Goal: Information Seeking & Learning: Check status

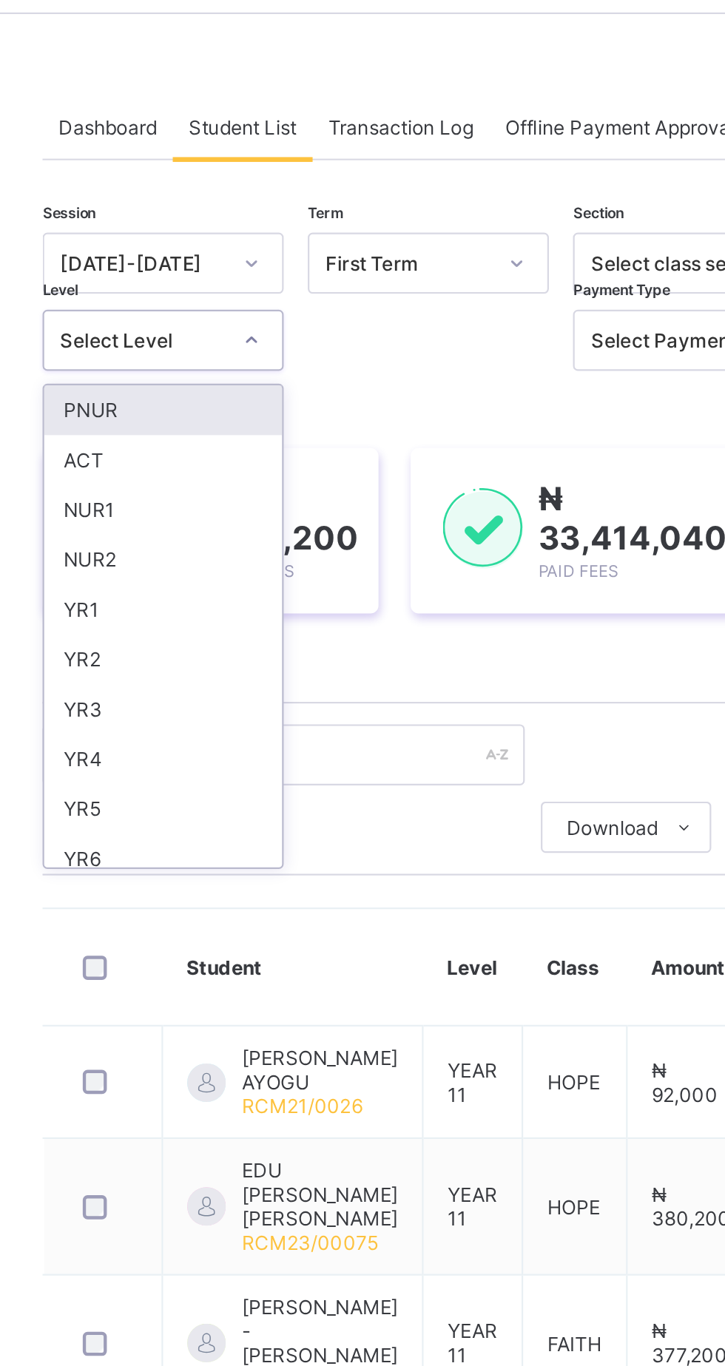
scroll to position [143, 0]
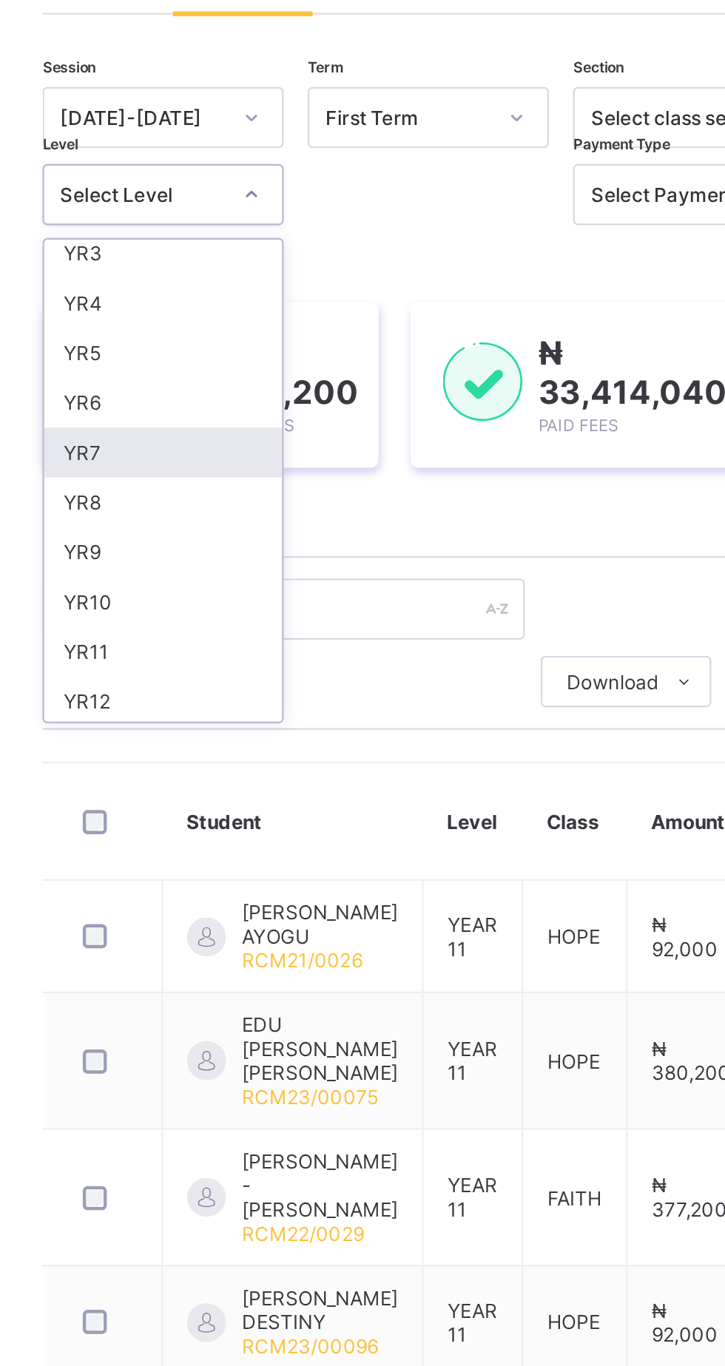
click at [264, 331] on div "YR7" at bounding box center [259, 328] width 109 height 23
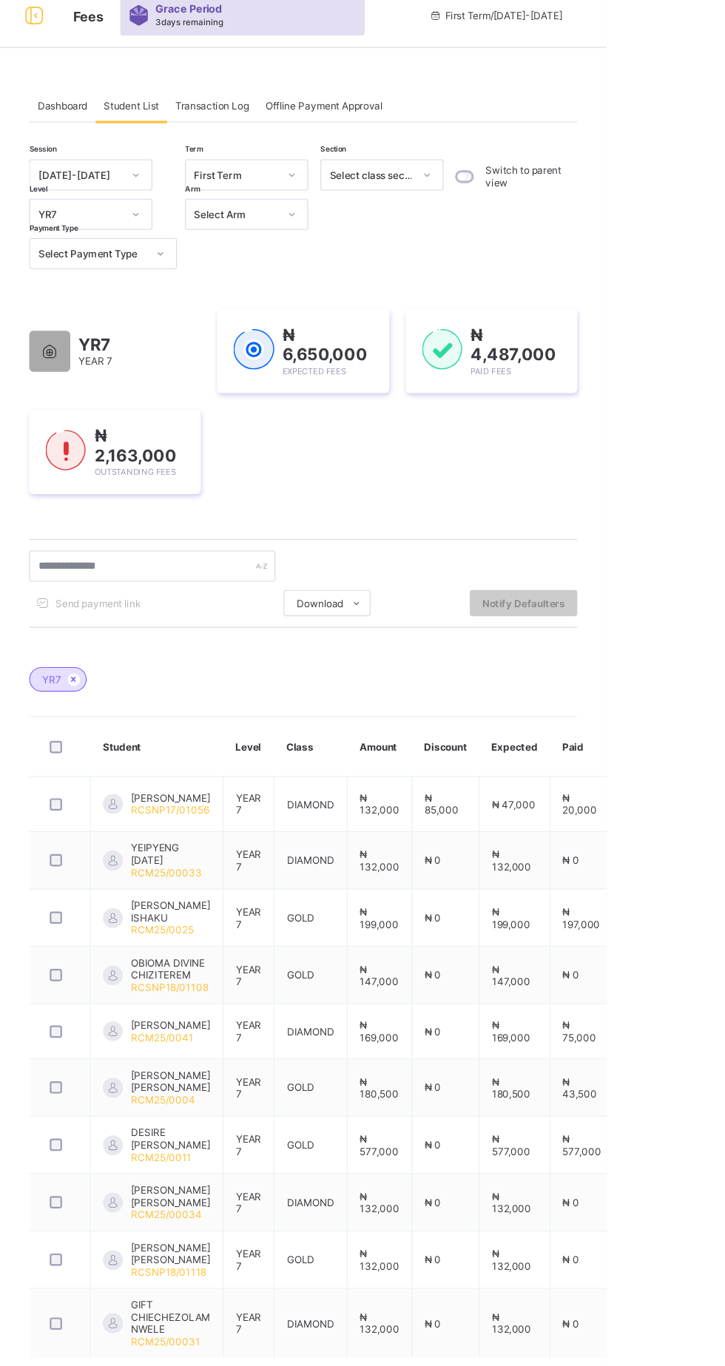
click at [383, 115] on span "Transaction Log" at bounding box center [369, 111] width 67 height 11
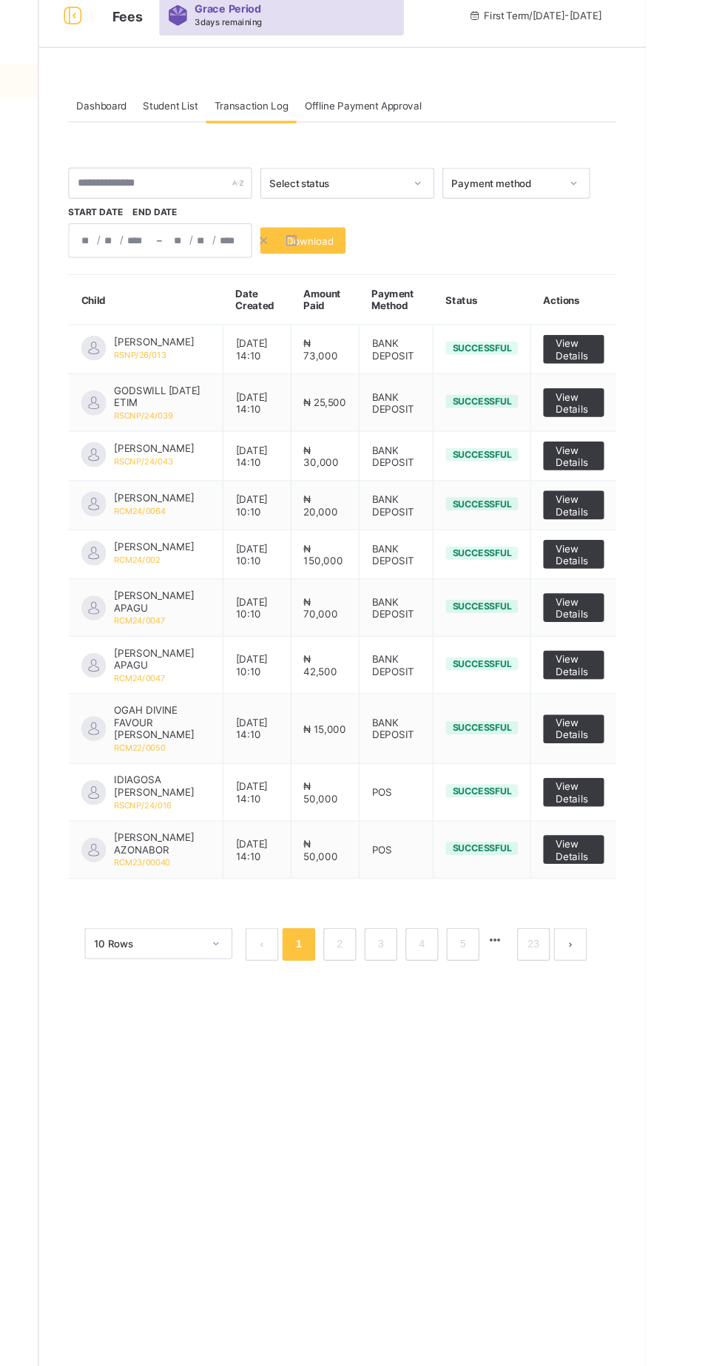
click at [241, 232] on div "/ / – / /" at bounding box center [287, 232] width 166 height 31
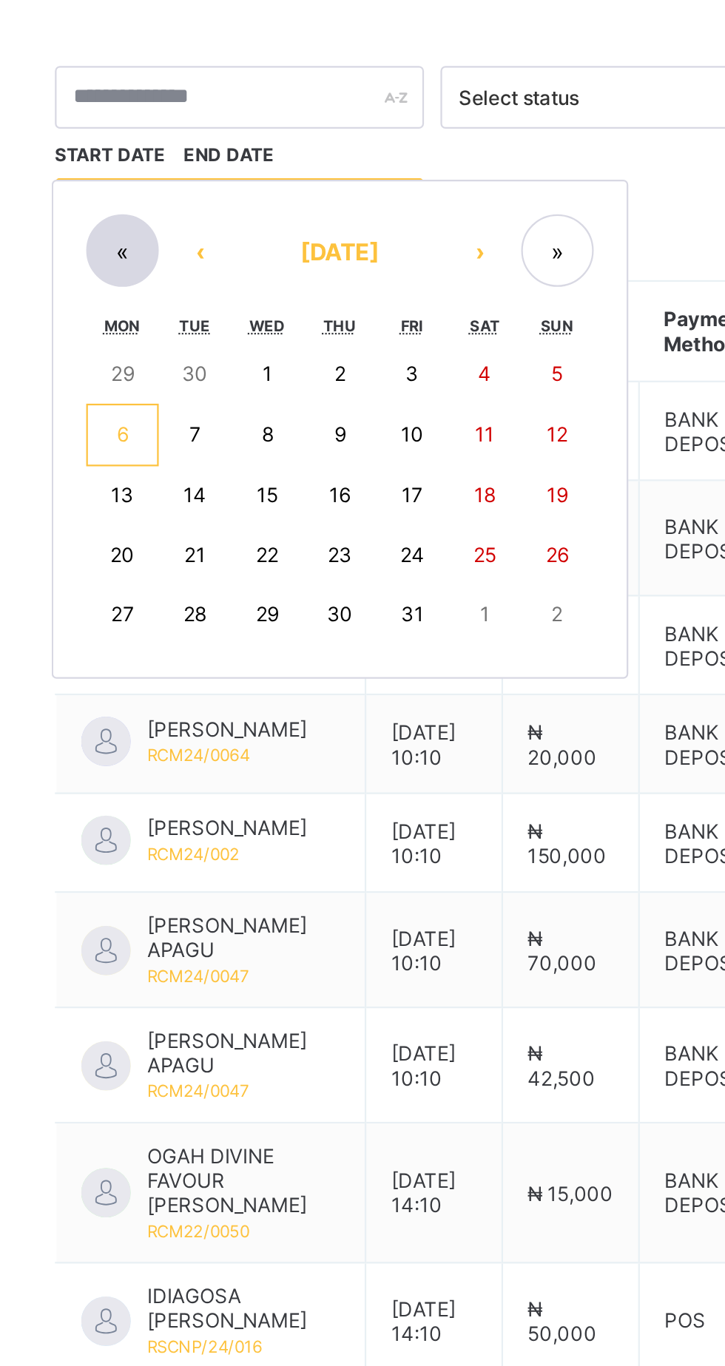
click at [233, 251] on button "«" at bounding box center [234, 250] width 33 height 33
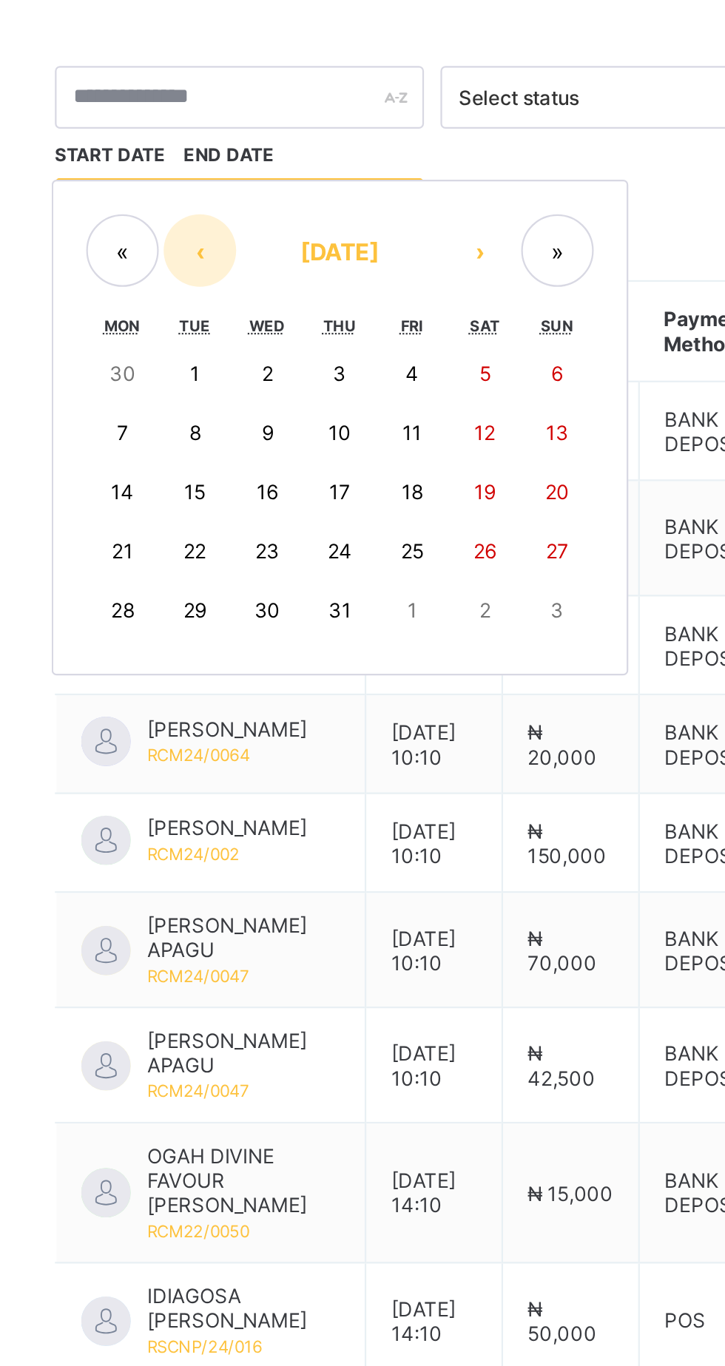
click at [274, 255] on button "‹" at bounding box center [269, 250] width 33 height 33
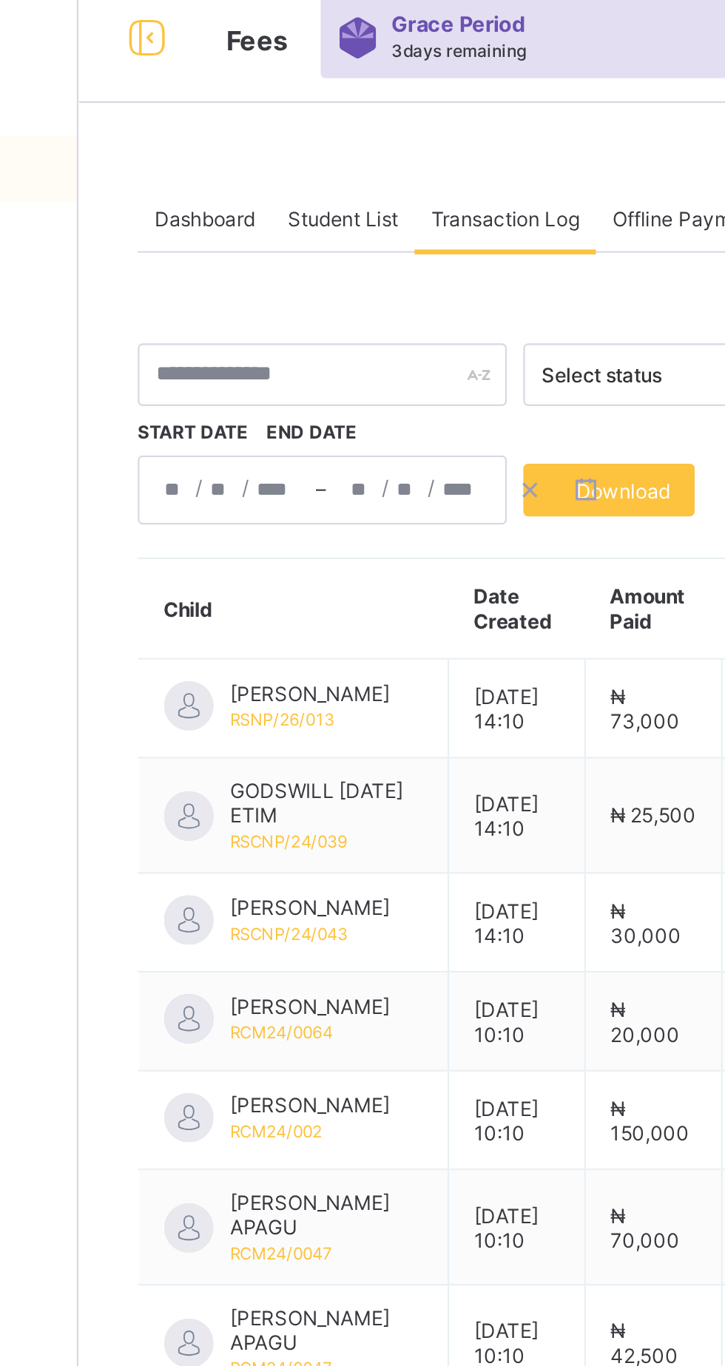
click at [308, 115] on span "Student List" at bounding box center [296, 111] width 50 height 11
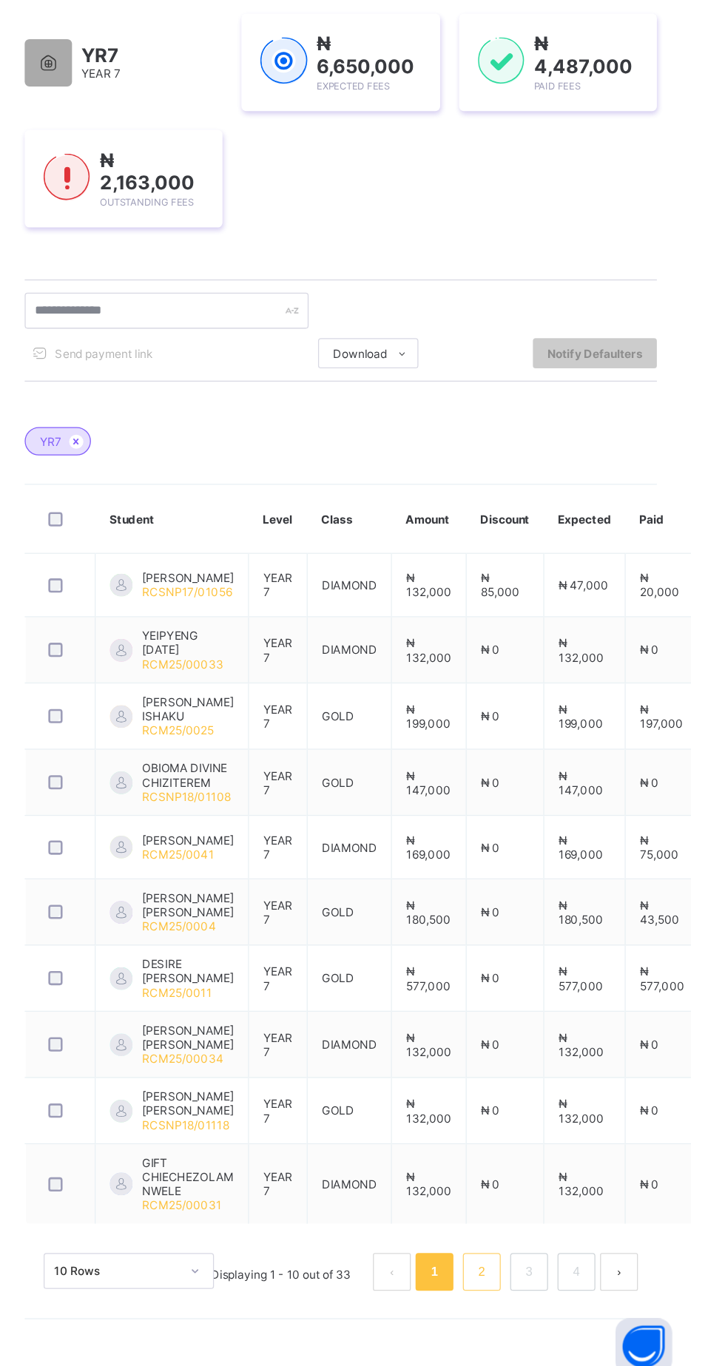
click at [561, 1288] on link "2" at bounding box center [561, 1278] width 14 height 19
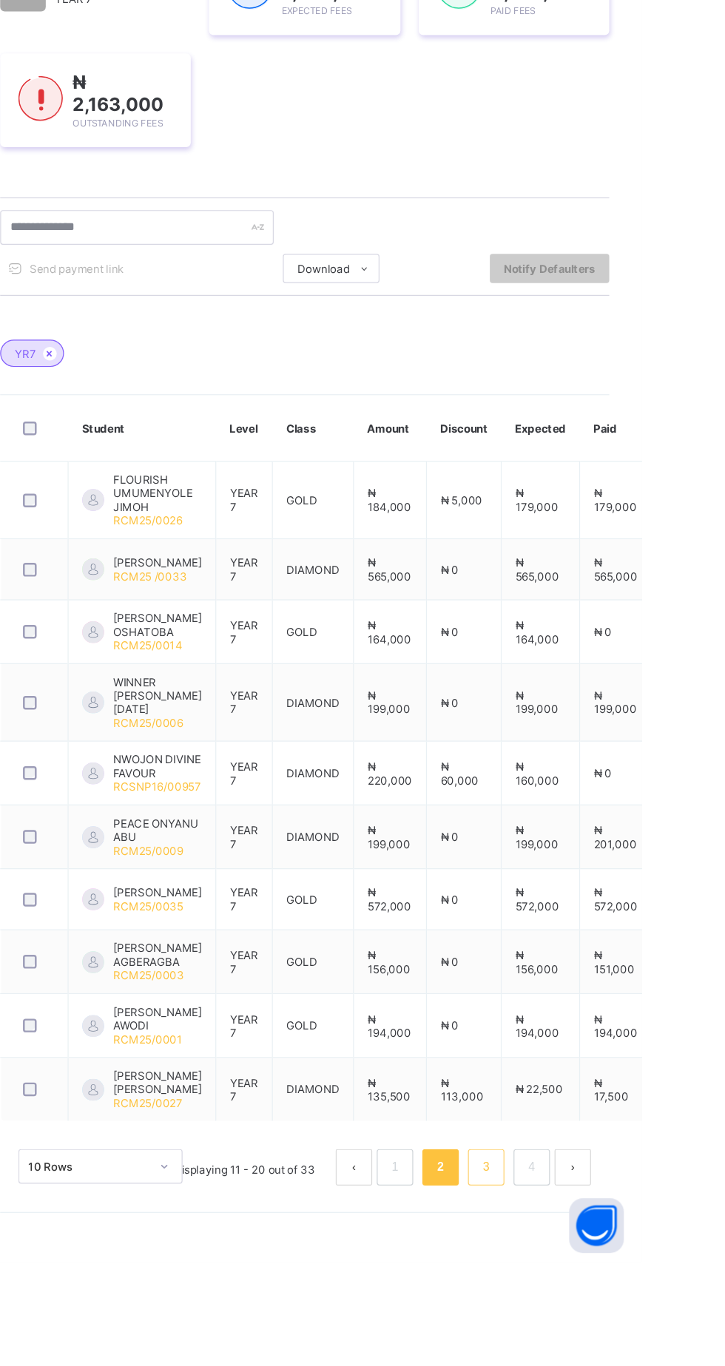
click at [598, 1299] on link "3" at bounding box center [598, 1289] width 14 height 19
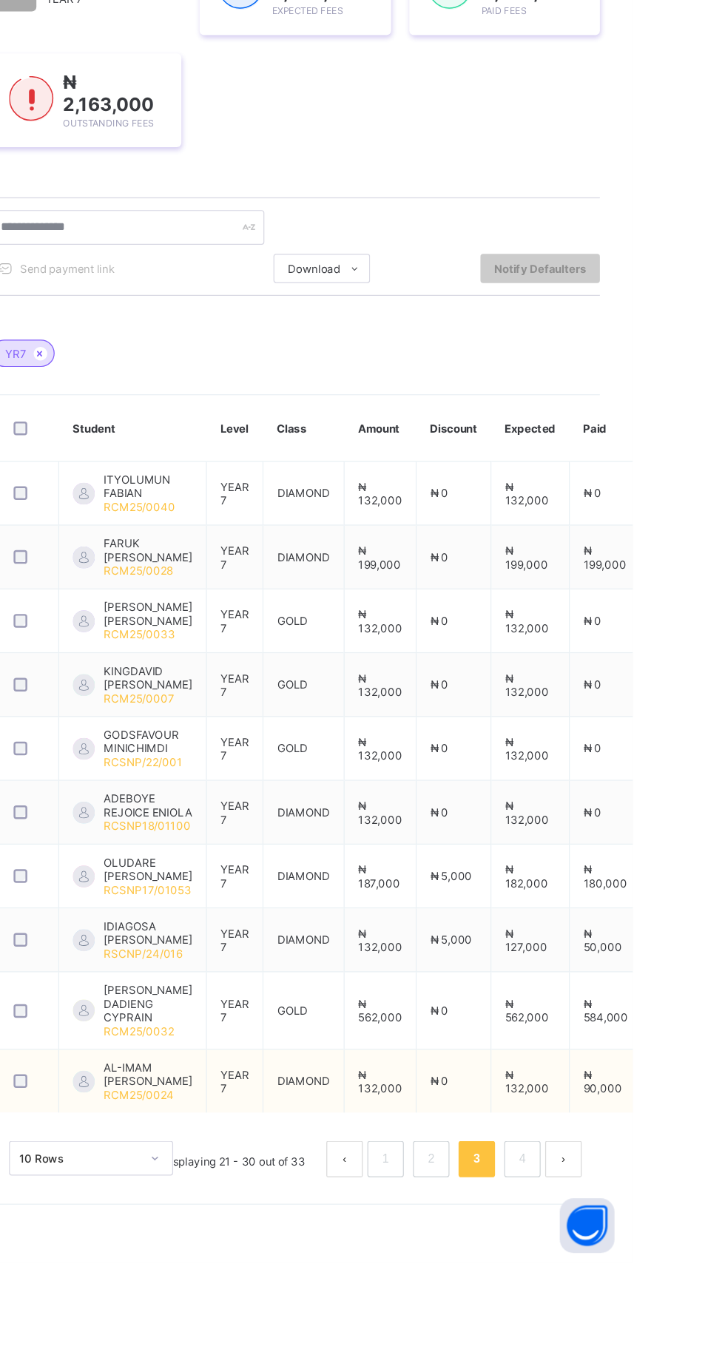
click at [545, 1365] on div "Dashboard Student List Transaction Log Offline Payment Approval Student List Mo…" at bounding box center [451, 683] width 547 height 1366
click at [635, 1292] on link "4" at bounding box center [635, 1282] width 14 height 19
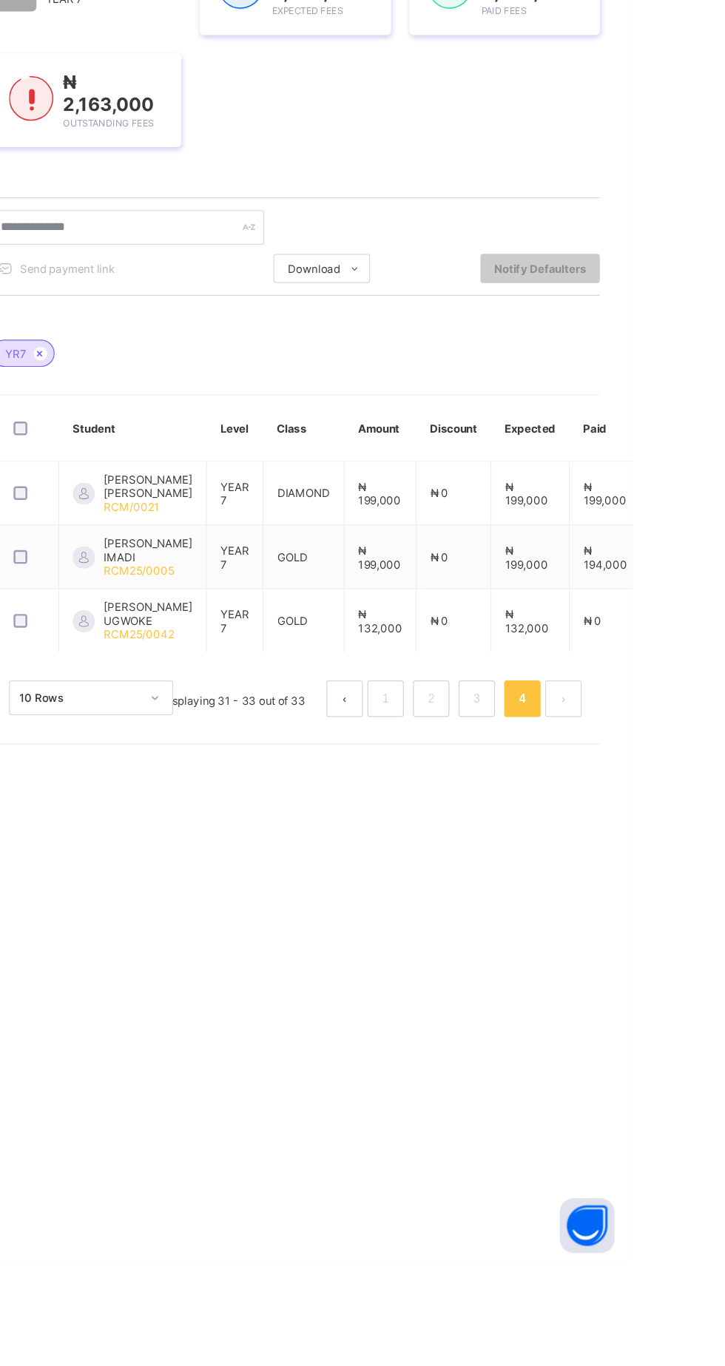
click at [724, 1067] on html "Fees Grace Period 3 days remaining First Term / [DATE]-[DATE] LEPNAAN DATOEL [E…" at bounding box center [362, 683] width 725 height 1366
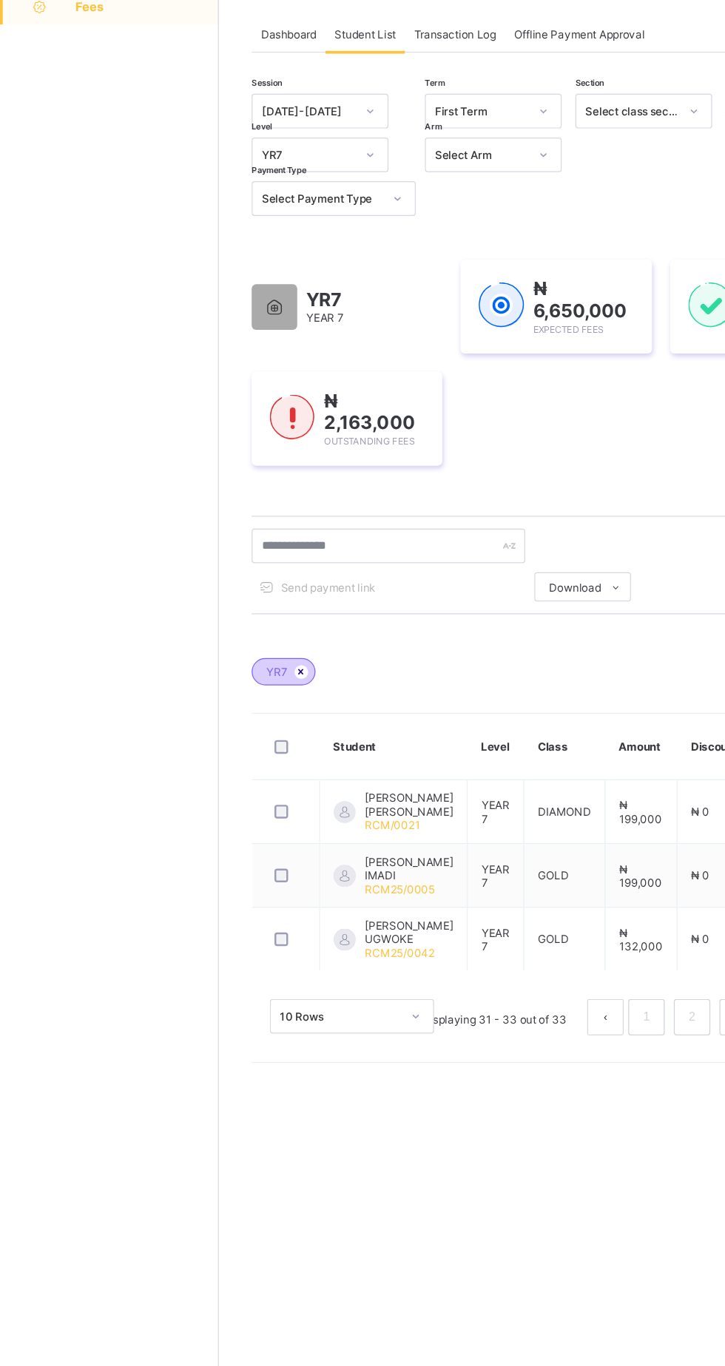
click at [243, 626] on icon at bounding box center [244, 628] width 13 height 9
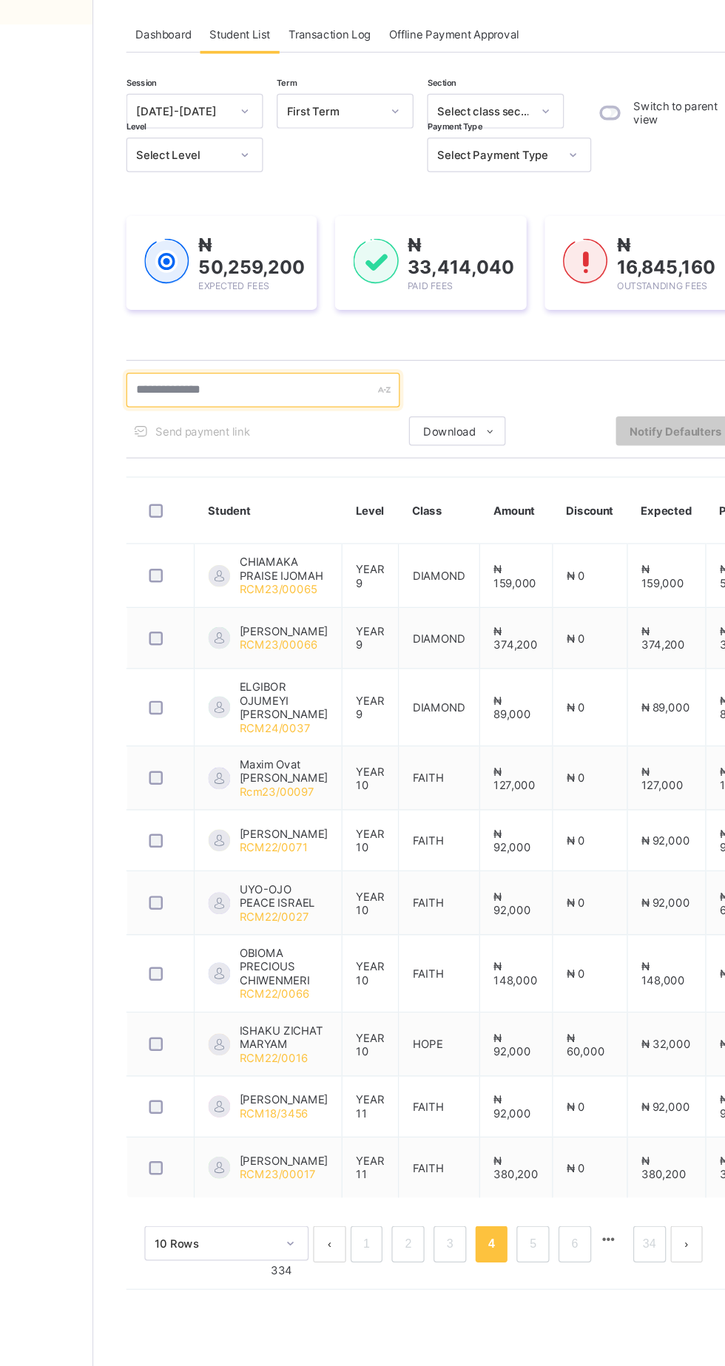
click at [381, 395] on input "text" at bounding box center [315, 400] width 222 height 28
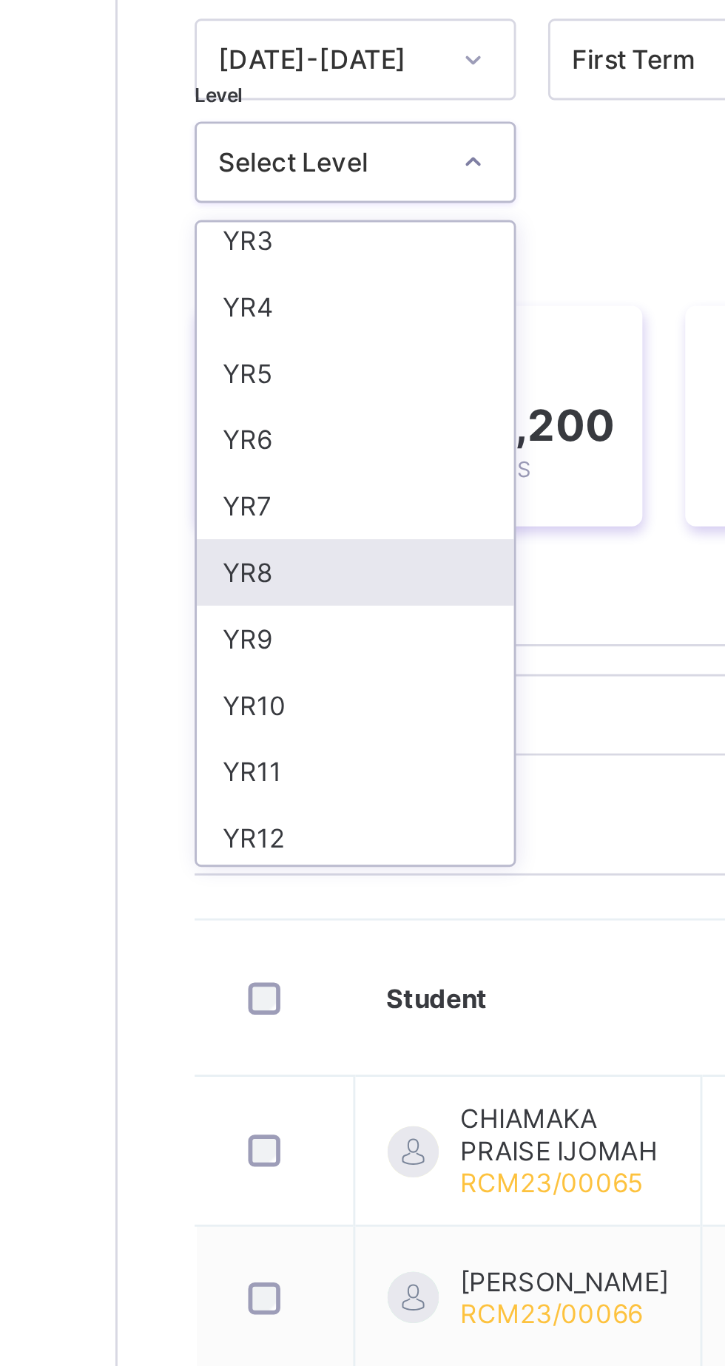
click at [242, 349] on div "YR8" at bounding box center [259, 351] width 109 height 23
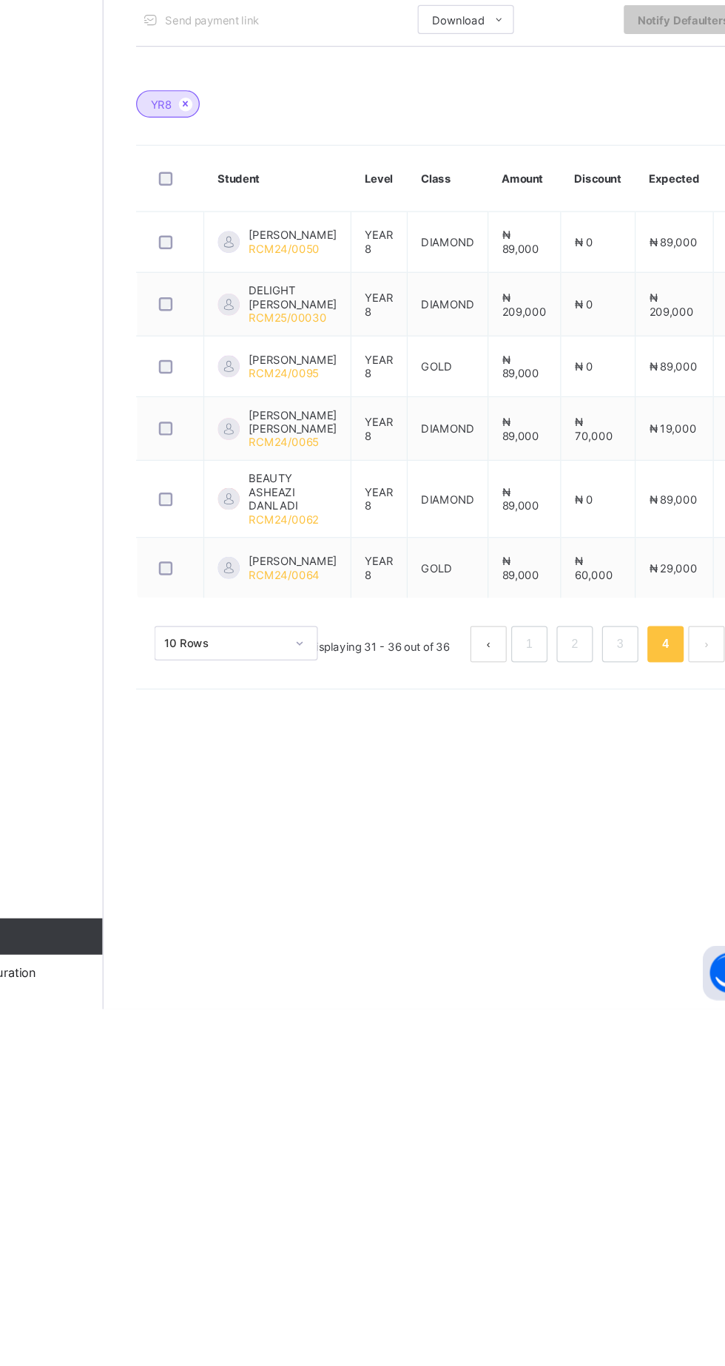
scroll to position [0, 0]
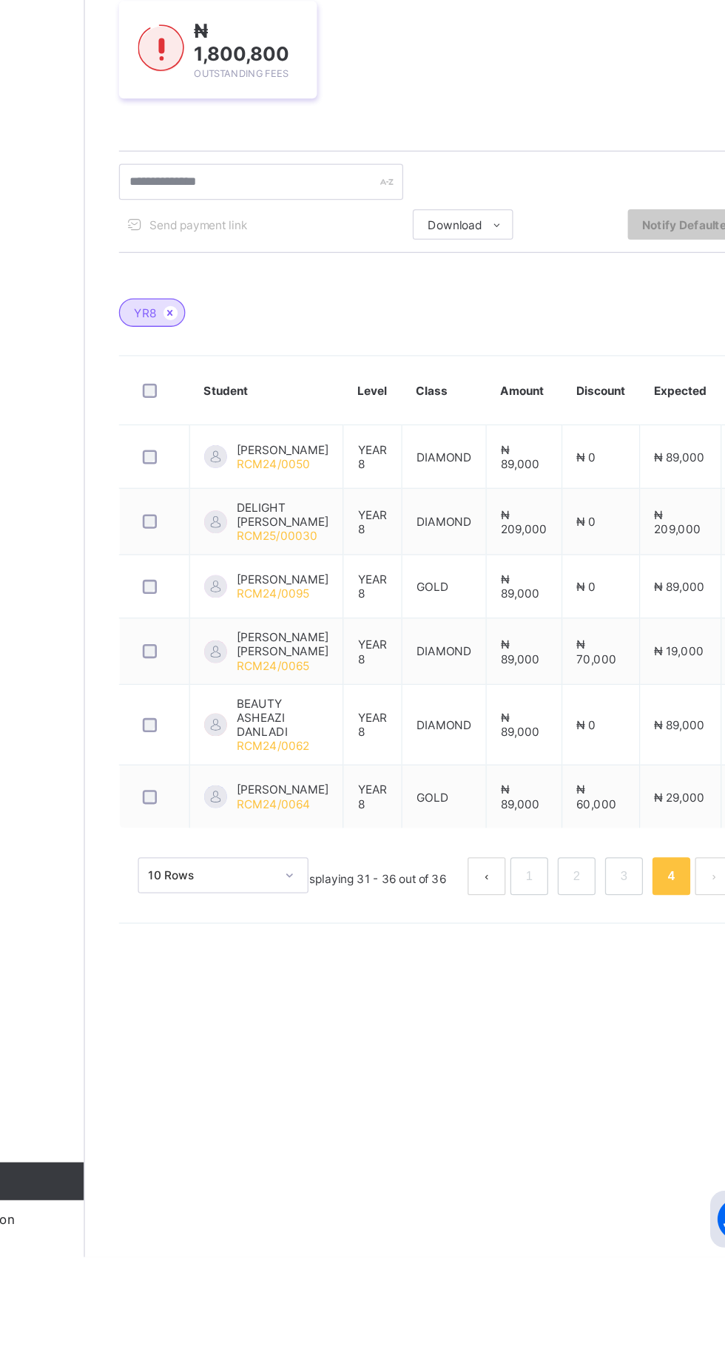
click at [490, 1084] on button "prev page" at bounding box center [491, 1069] width 30 height 30
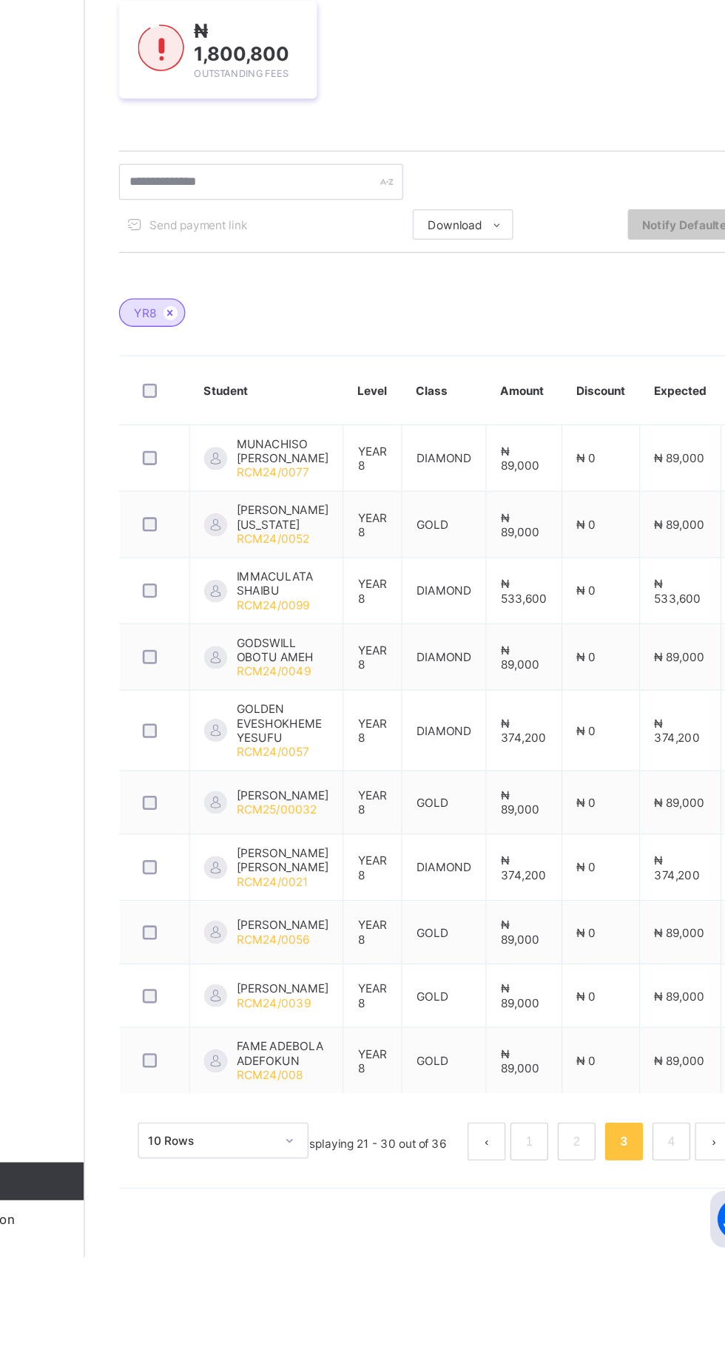
click at [490, 1291] on button "prev page" at bounding box center [491, 1276] width 30 height 30
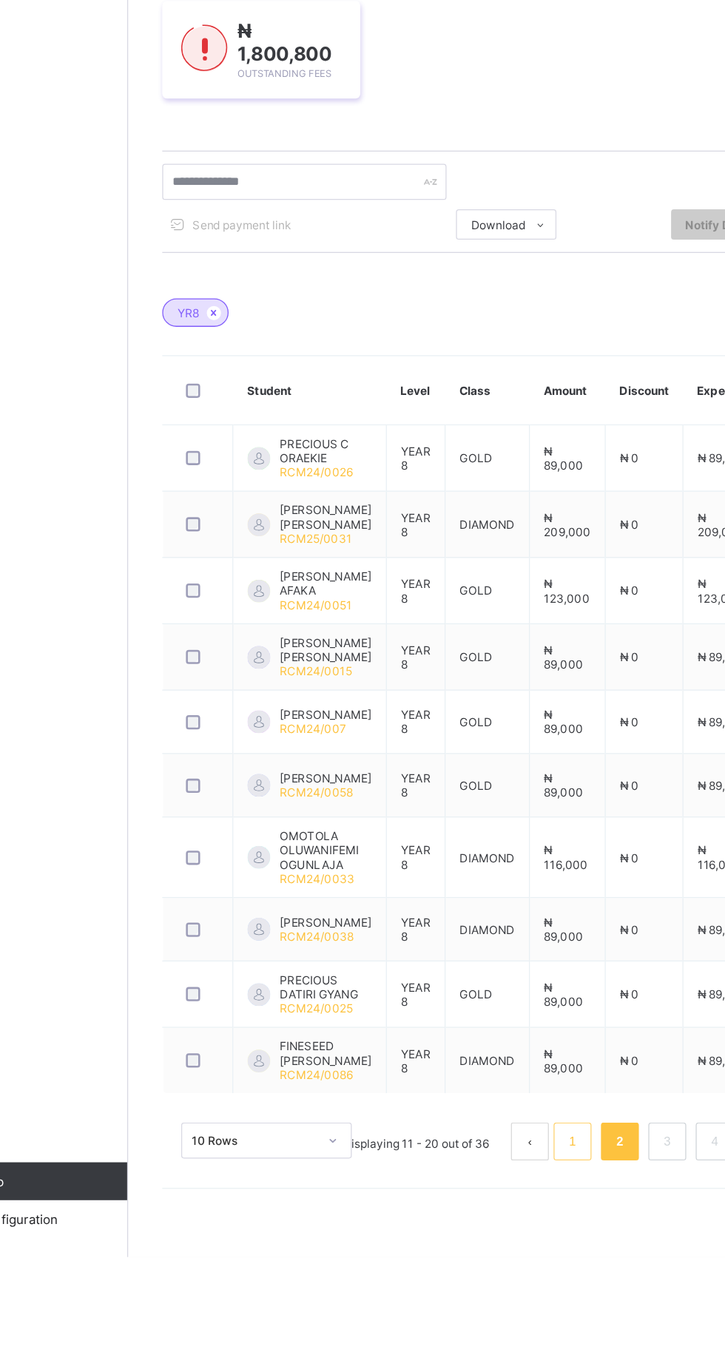
click at [522, 1286] on link "1" at bounding box center [524, 1275] width 14 height 19
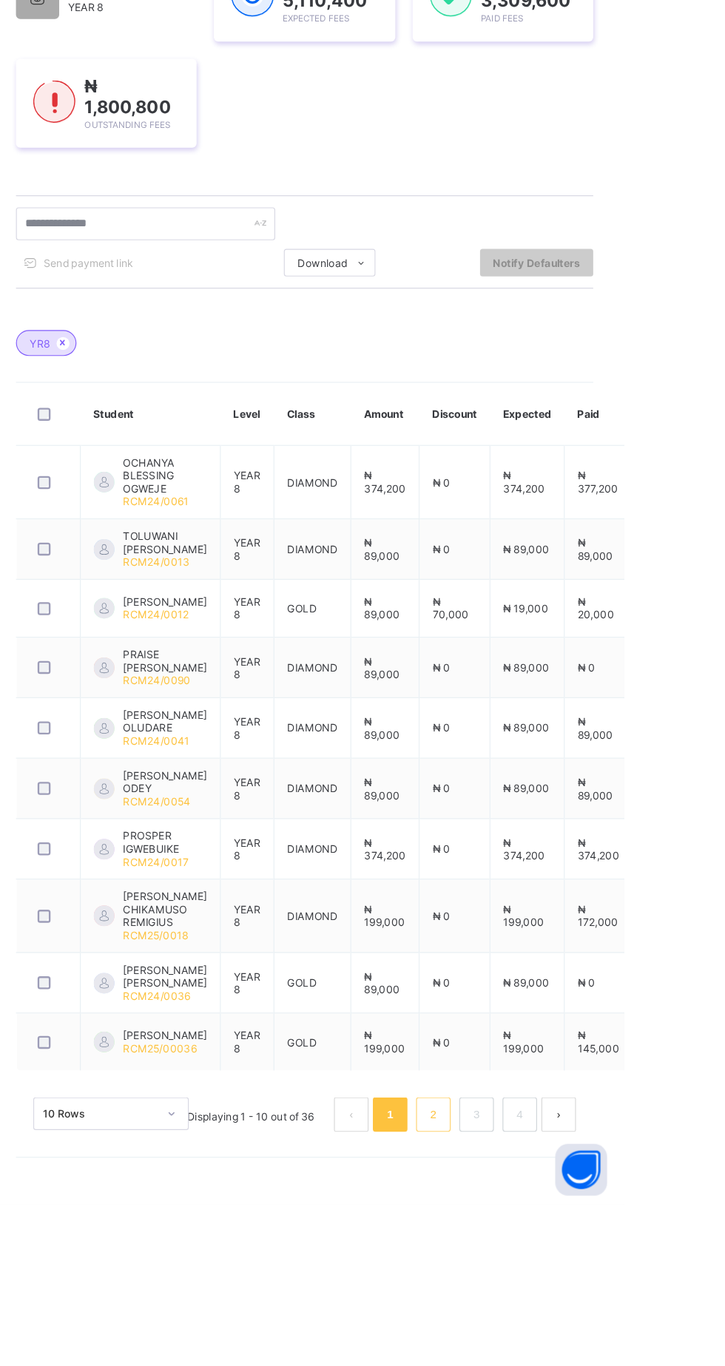
click at [561, 1299] on link "2" at bounding box center [561, 1289] width 14 height 19
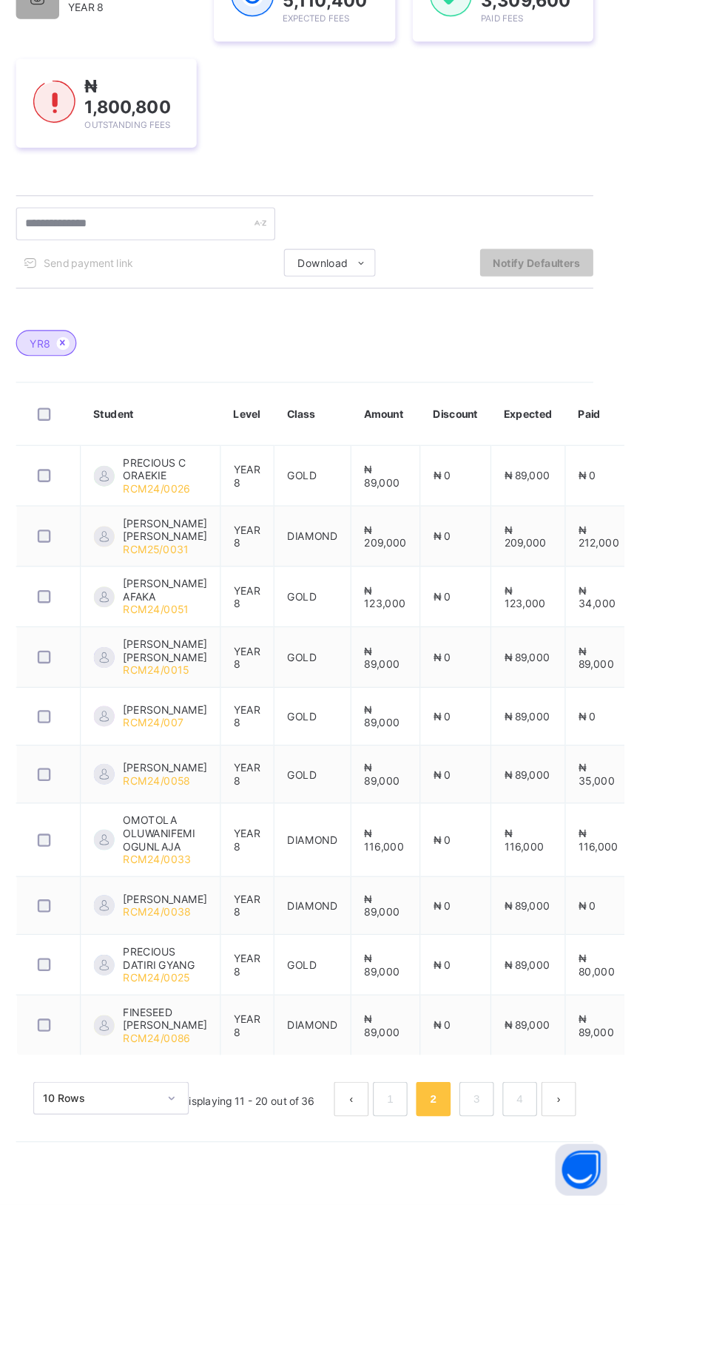
click at [724, 476] on html "Fees Grace Period 3 days remaining First Term / [DATE]-[DATE] LEPNAAN DATOEL [E…" at bounding box center [362, 683] width 725 height 1366
click at [595, 1286] on link "3" at bounding box center [598, 1275] width 14 height 19
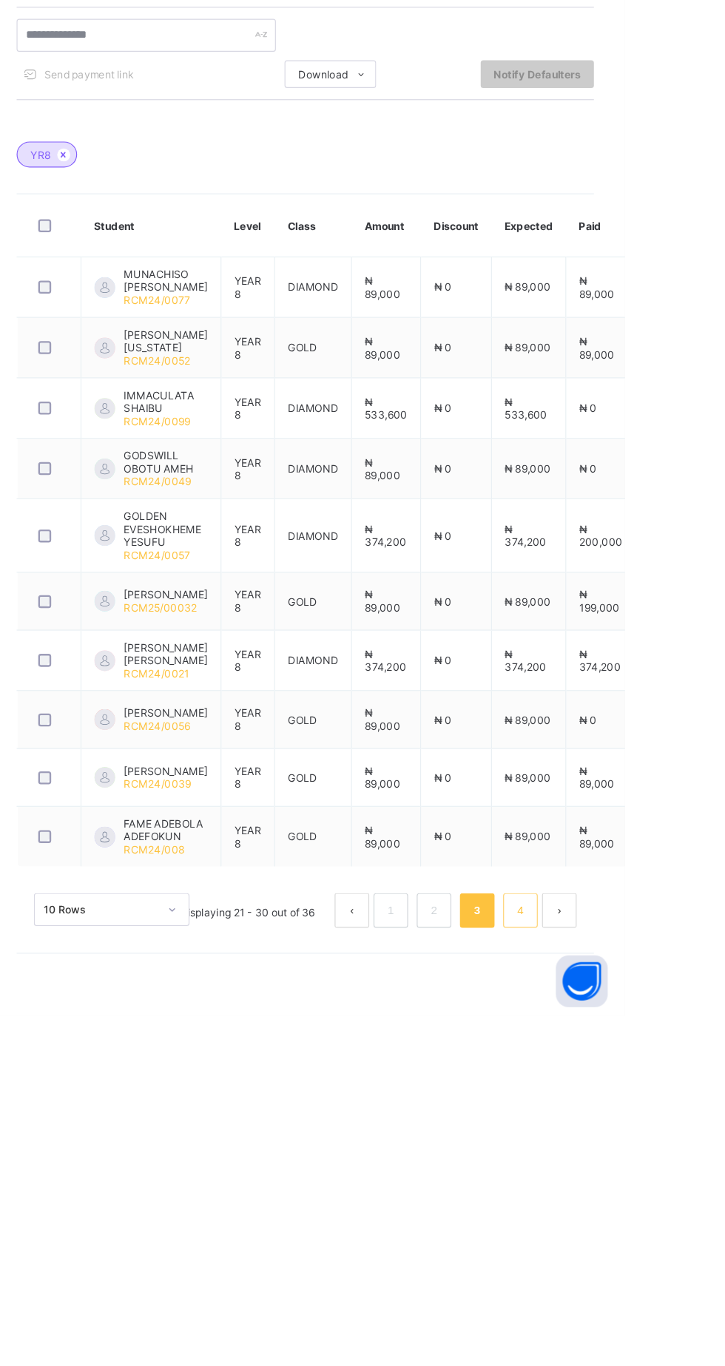
click at [635, 1286] on link "4" at bounding box center [635, 1275] width 14 height 19
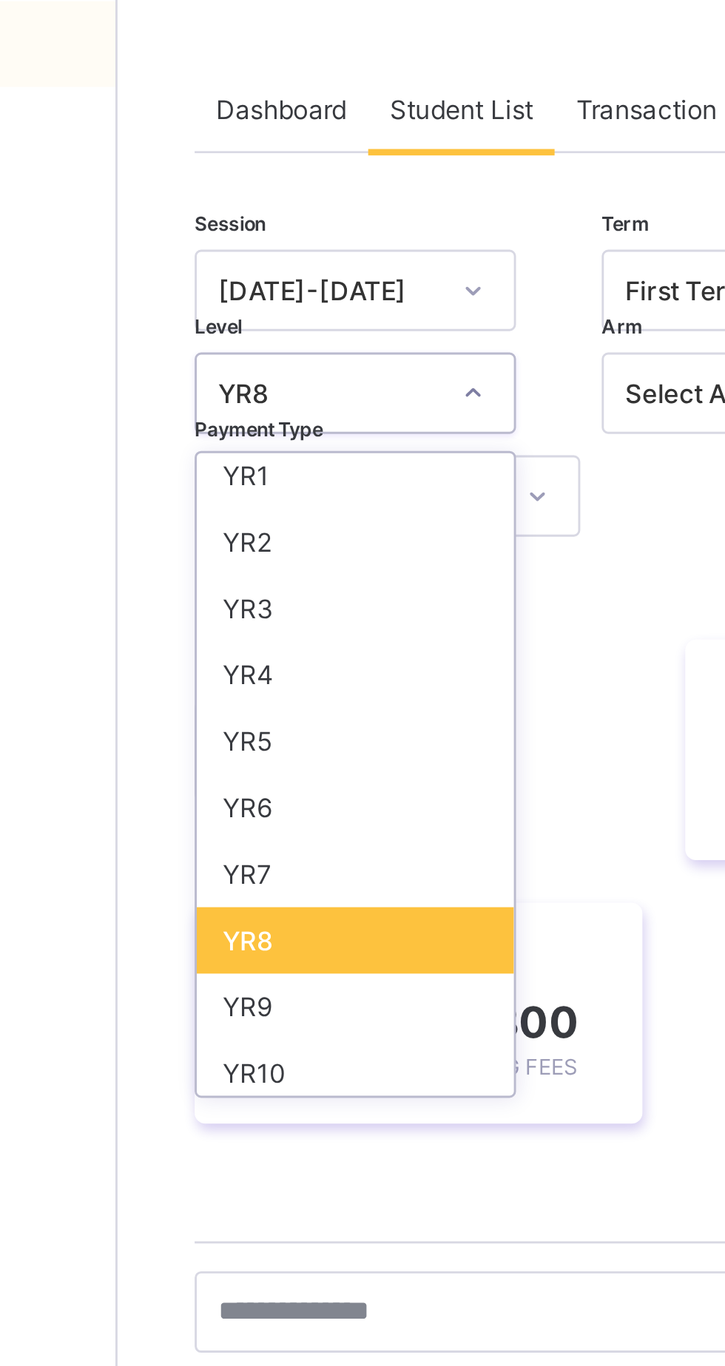
scroll to position [143, 0]
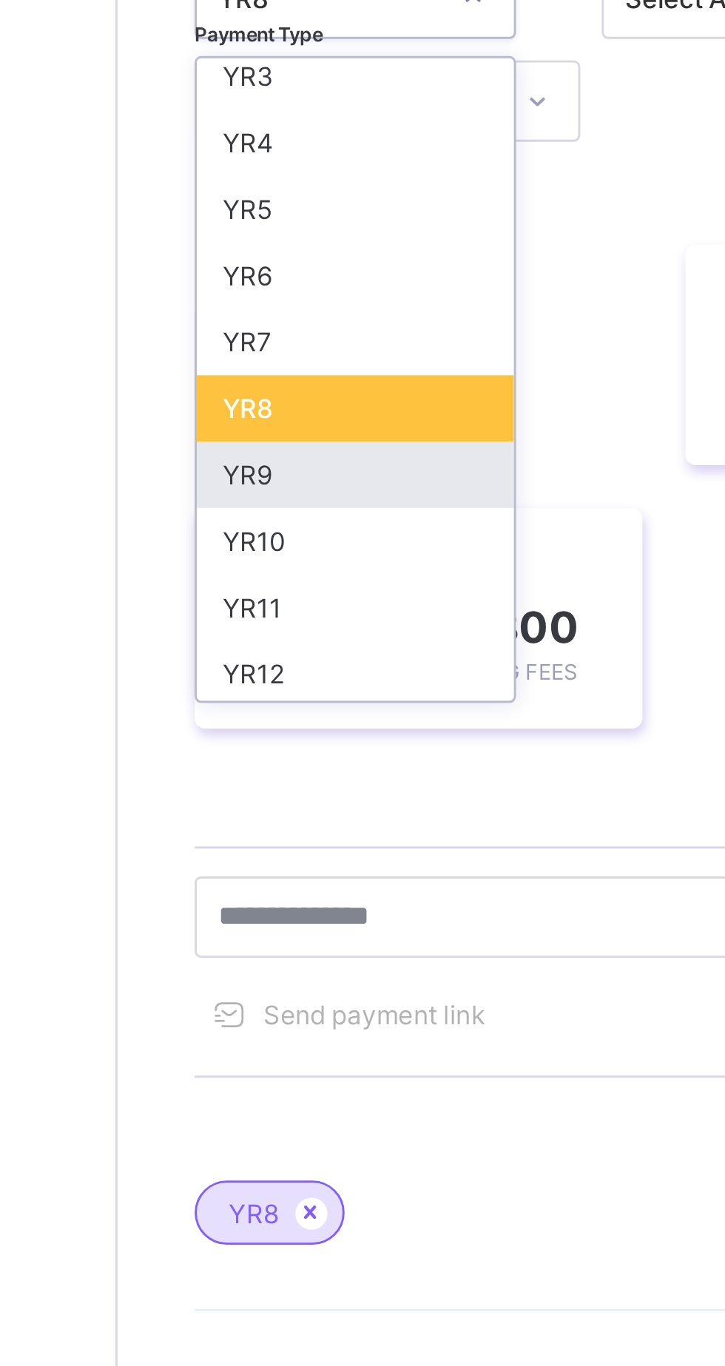
click at [254, 374] on div "YR9" at bounding box center [259, 373] width 109 height 23
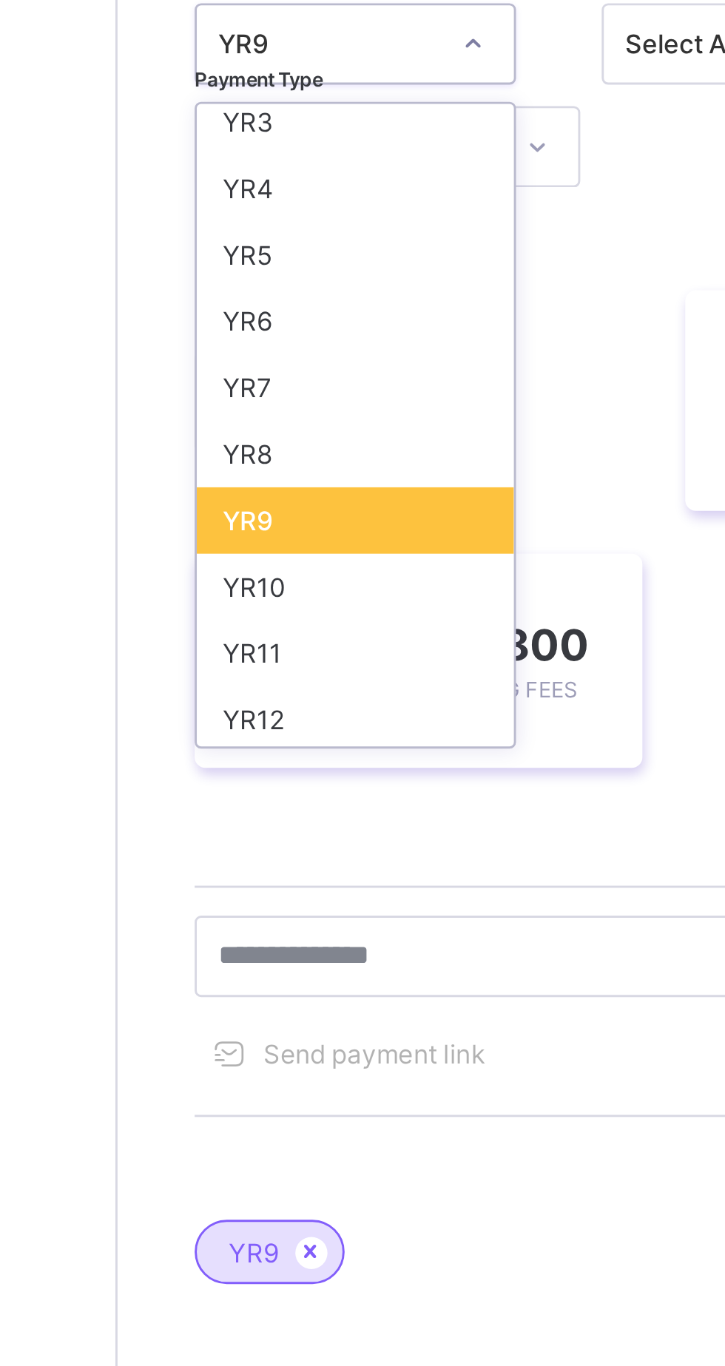
click at [254, 371] on div "YR9" at bounding box center [259, 373] width 109 height 23
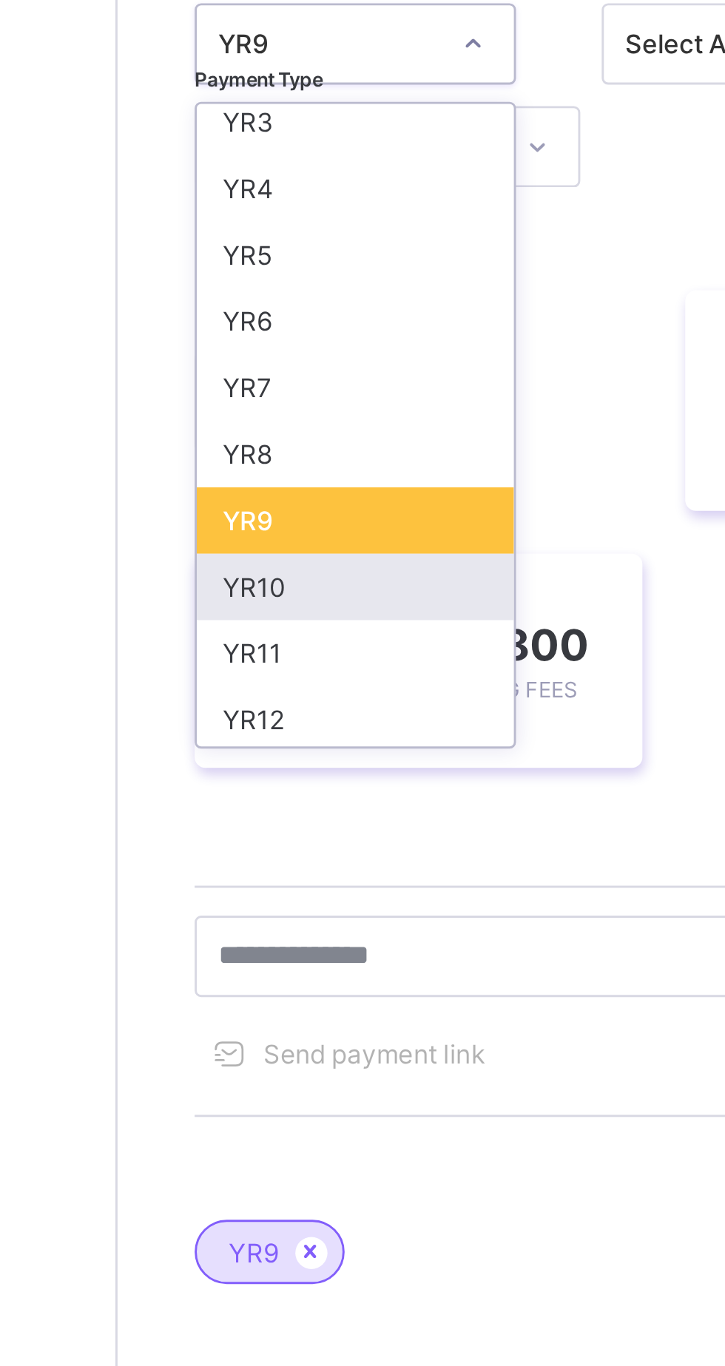
click at [260, 397] on div "YR10" at bounding box center [259, 396] width 109 height 23
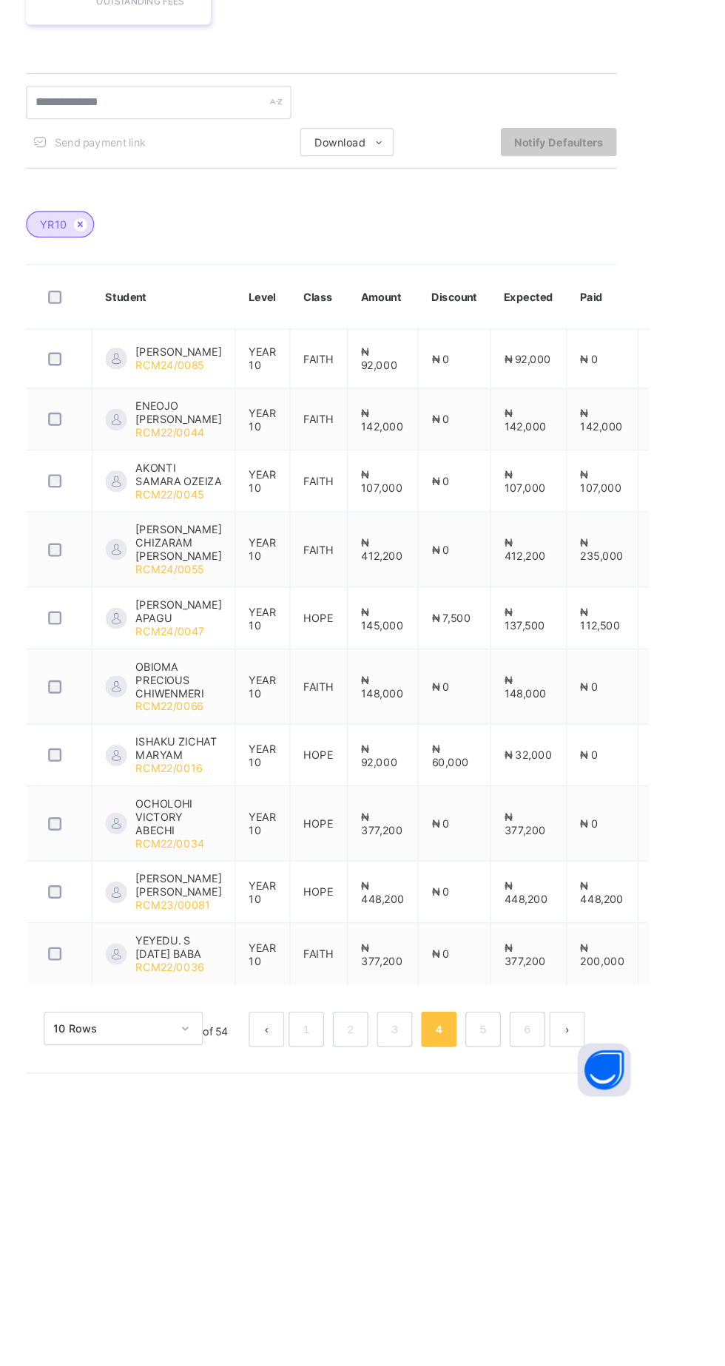
click at [430, 1365] on div "Dashboard Student List Transaction Log Offline Payment Approval Student List Mo…" at bounding box center [451, 683] width 547 height 1366
click at [438, 1312] on link "1" at bounding box center [438, 1302] width 14 height 19
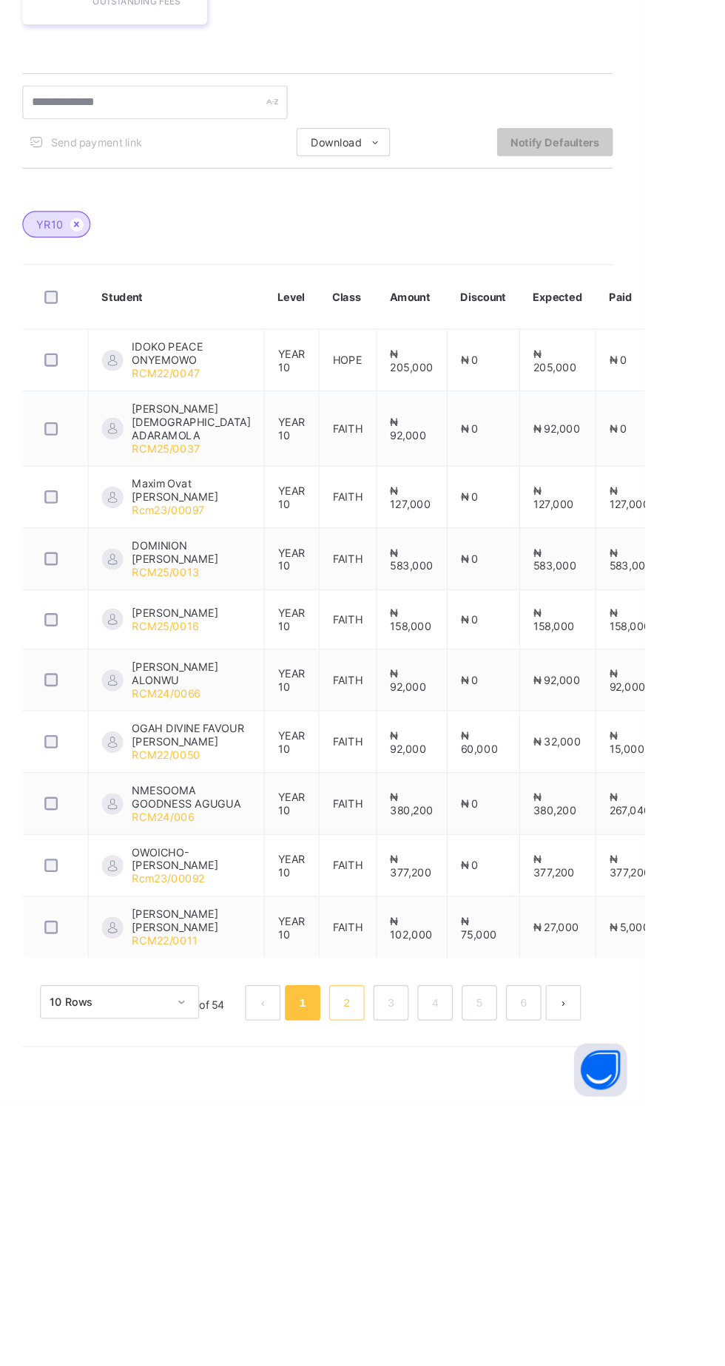
click at [474, 1290] on link "2" at bounding box center [475, 1280] width 14 height 19
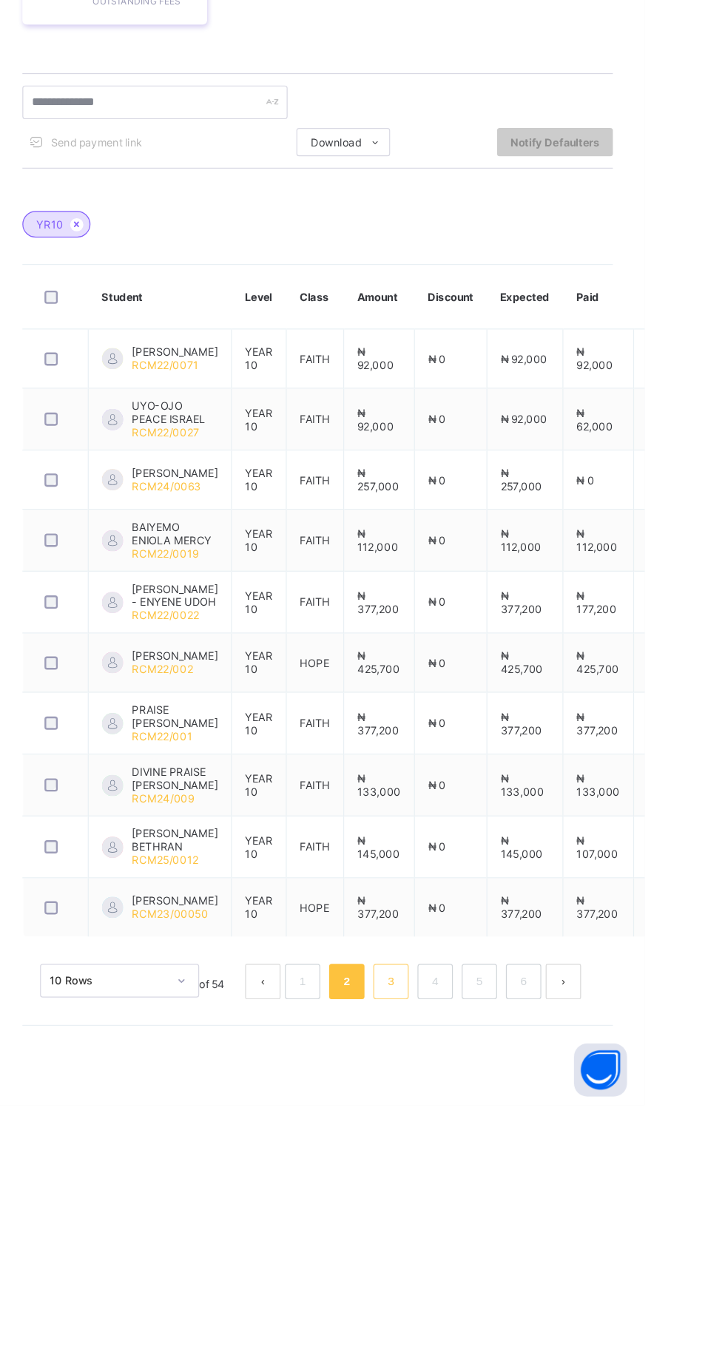
click at [514, 1272] on link "3" at bounding box center [512, 1262] width 14 height 19
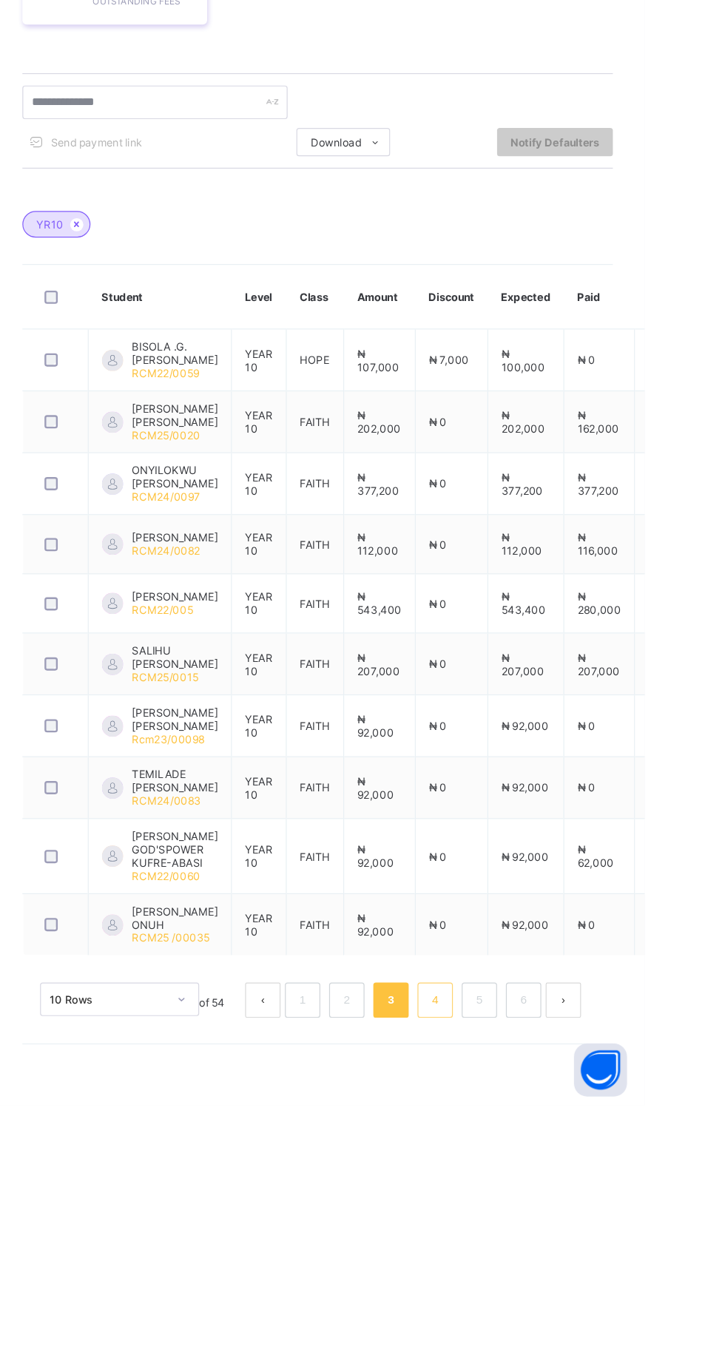
click at [555, 1288] on link "4" at bounding box center [549, 1278] width 14 height 19
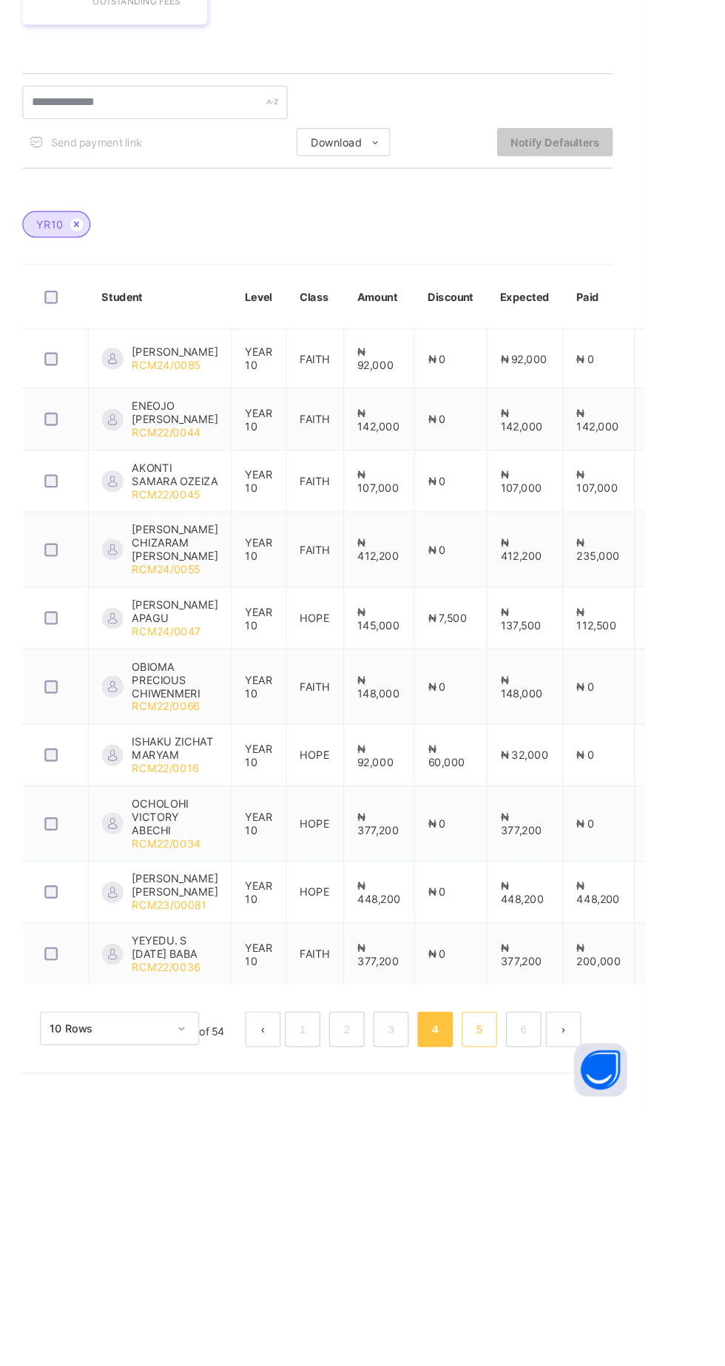
click at [584, 1312] on link "5" at bounding box center [586, 1302] width 14 height 19
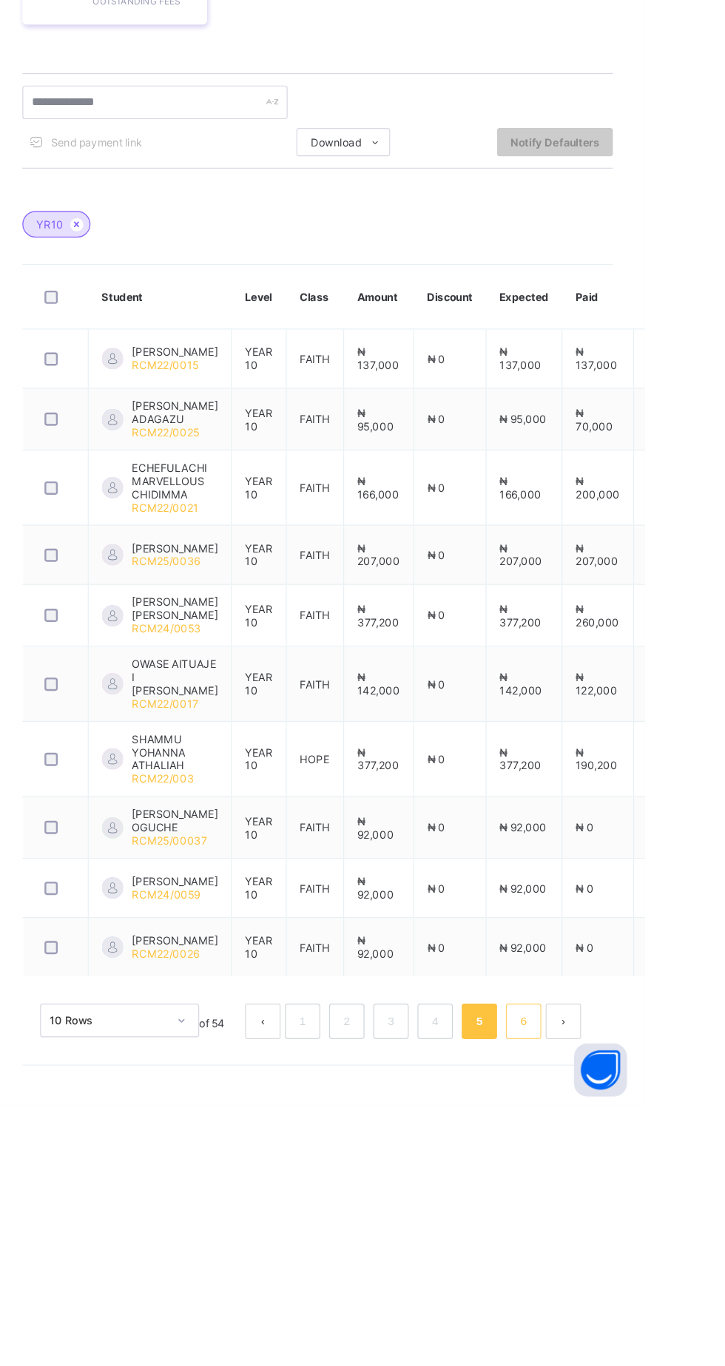
click at [620, 1305] on link "6" at bounding box center [623, 1295] width 14 height 19
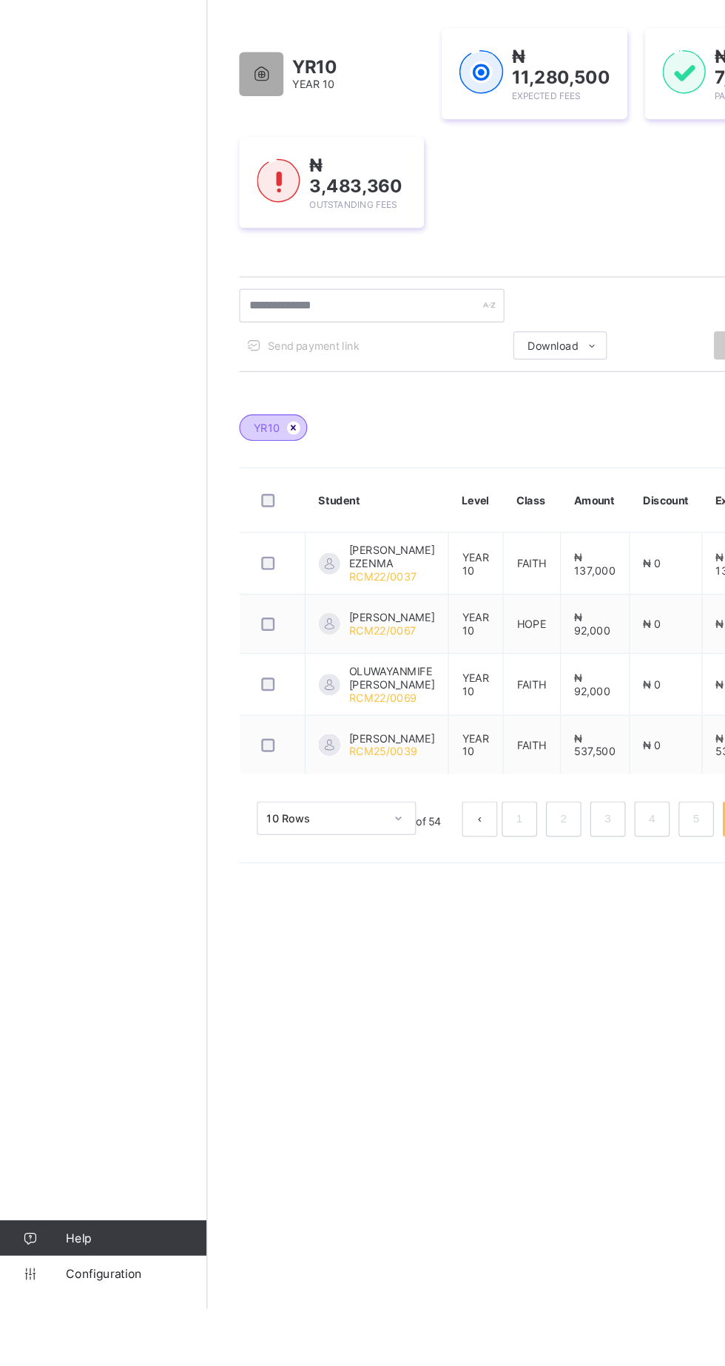
click at [246, 628] on icon at bounding box center [249, 628] width 13 height 9
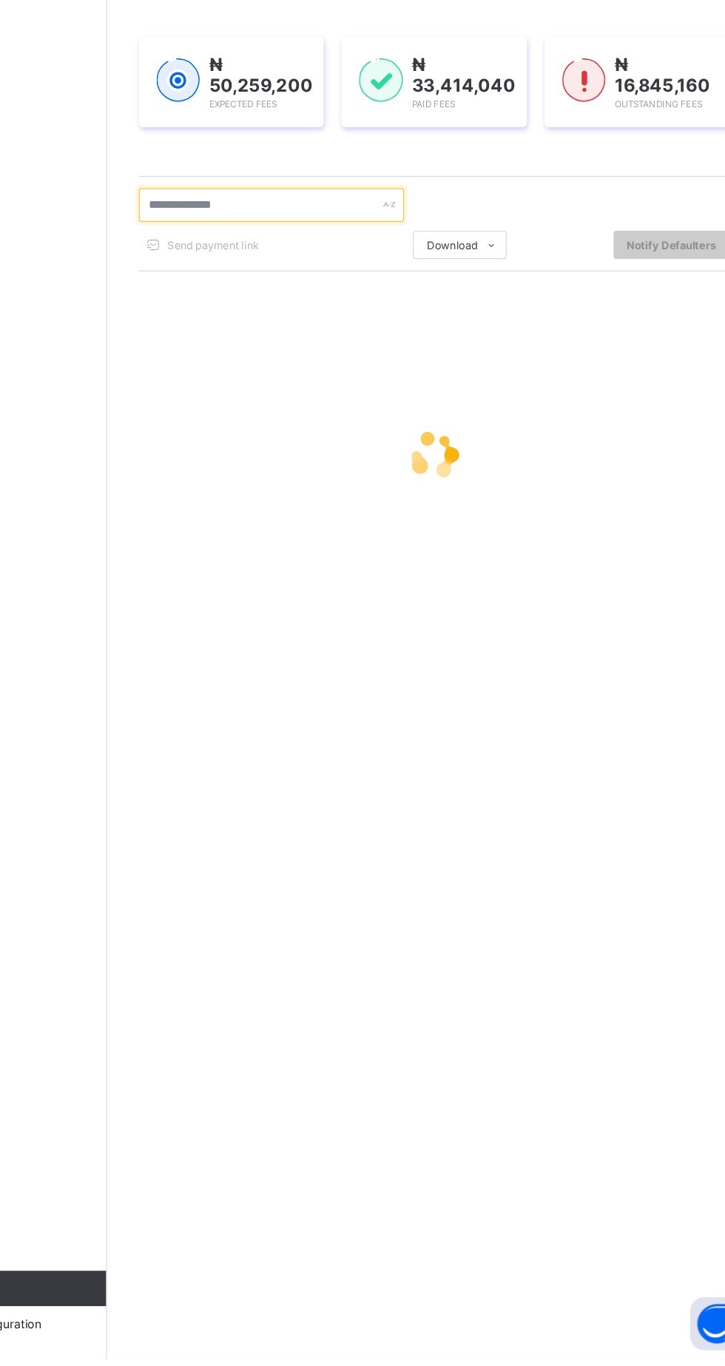
click at [358, 399] on input "text" at bounding box center [315, 400] width 222 height 28
click at [295, 397] on input "text" at bounding box center [315, 400] width 222 height 28
click at [291, 399] on input "text" at bounding box center [315, 400] width 222 height 28
click at [323, 399] on input "text" at bounding box center [315, 400] width 222 height 28
click at [277, 399] on input "text" at bounding box center [315, 400] width 222 height 28
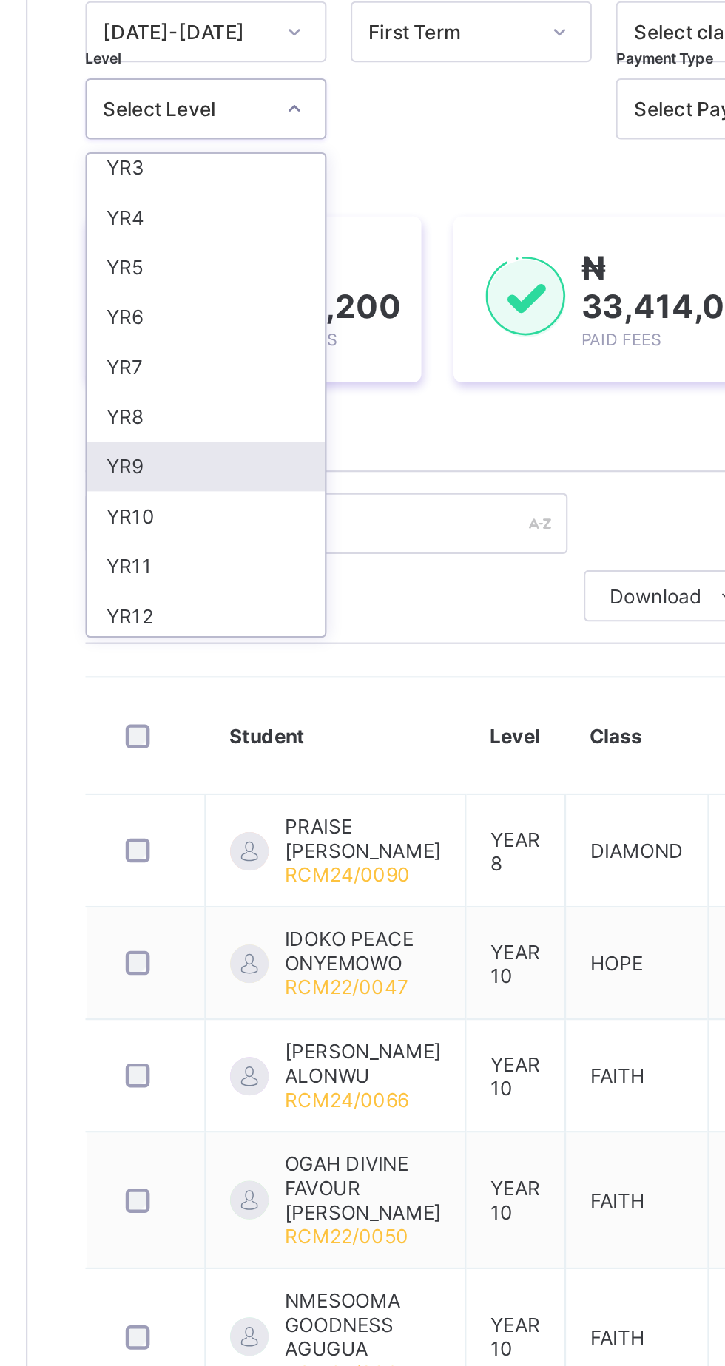
click at [252, 377] on div "YR9" at bounding box center [259, 373] width 109 height 23
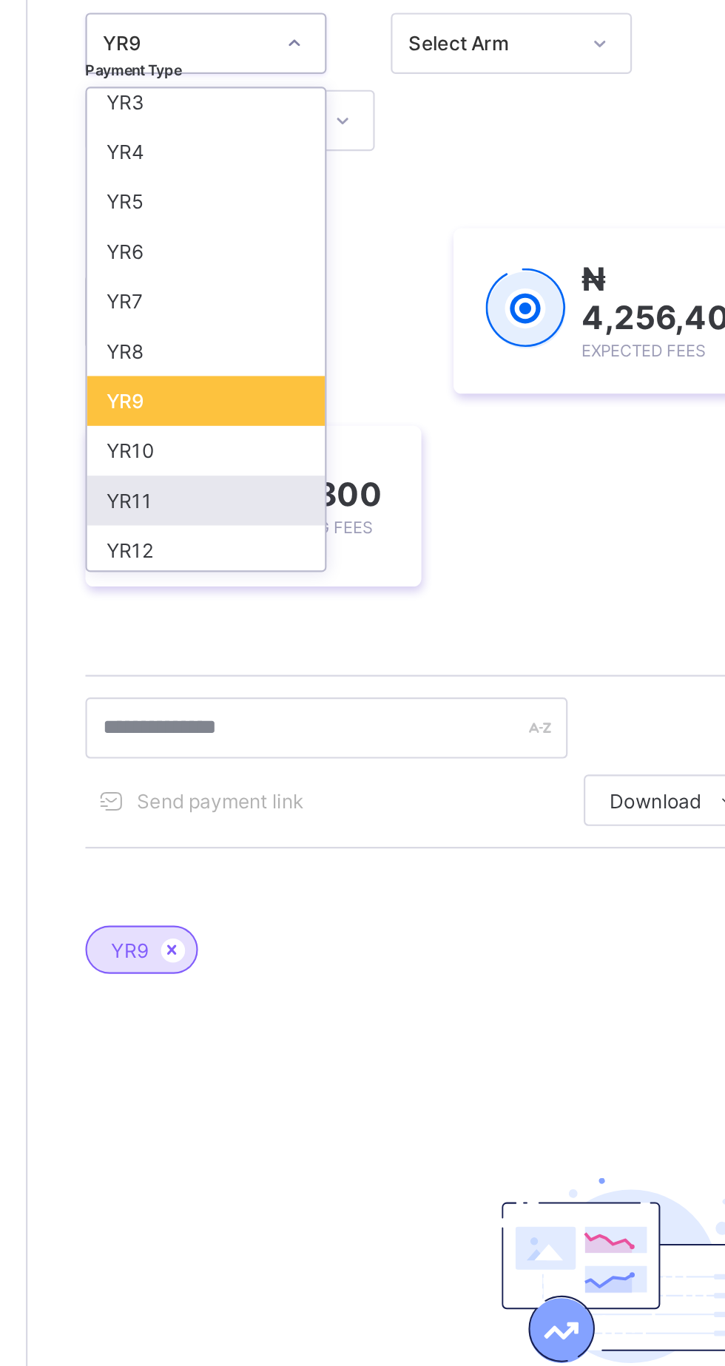
click at [269, 421] on div "YR11" at bounding box center [259, 419] width 109 height 23
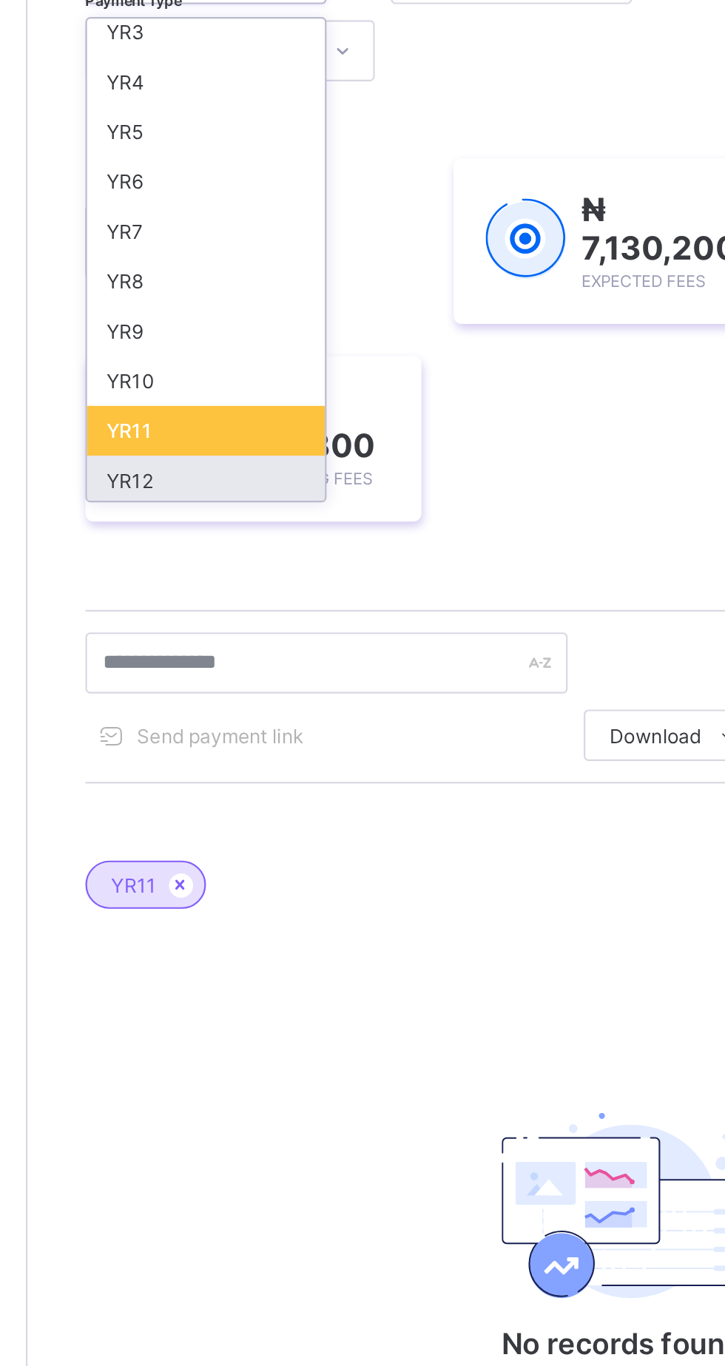
click at [266, 441] on div "YR12" at bounding box center [259, 442] width 109 height 23
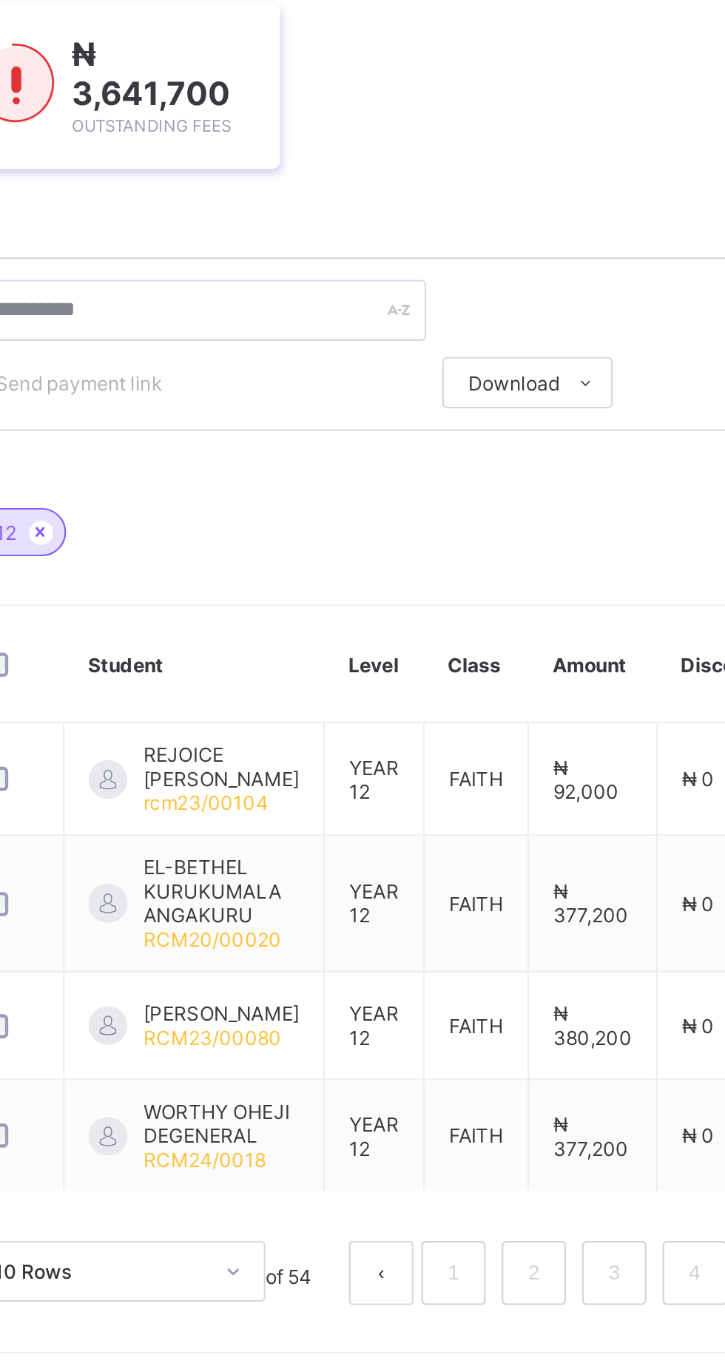
click at [403, 984] on button "prev page" at bounding box center [406, 970] width 30 height 30
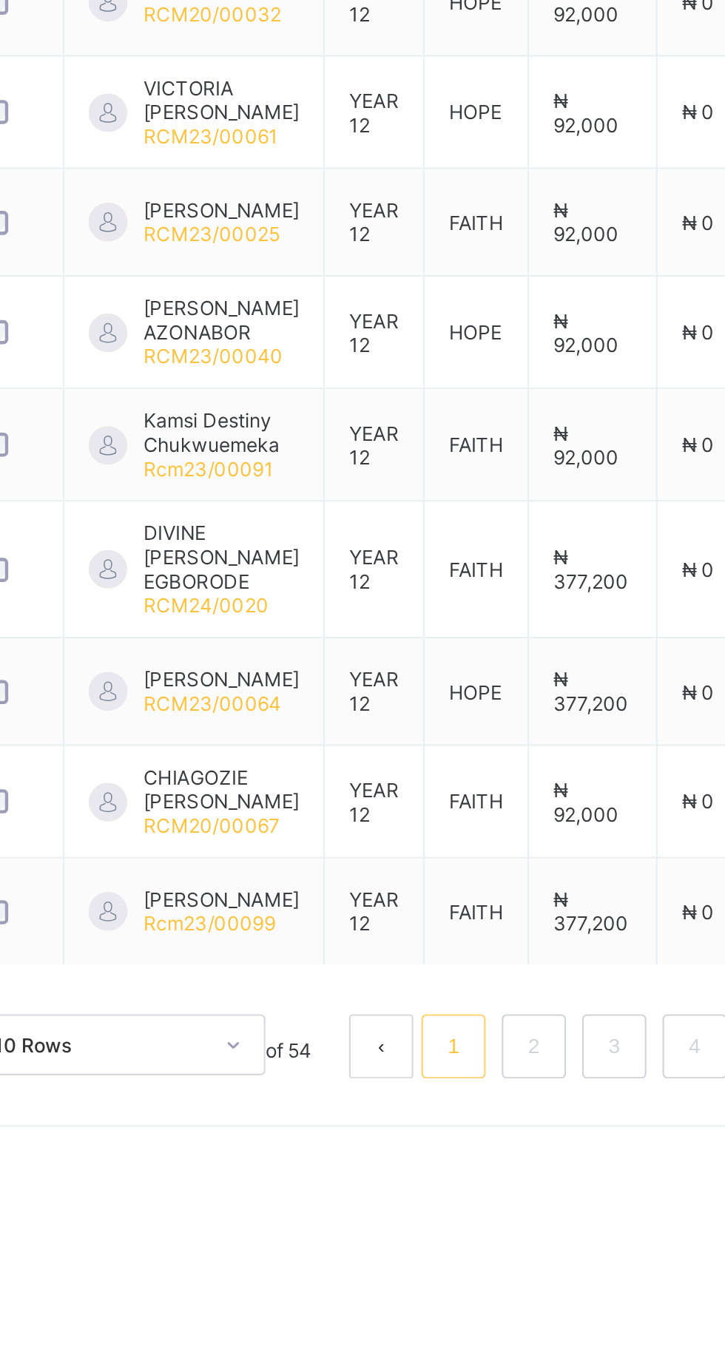
click at [436, 1281] on link "1" at bounding box center [438, 1271] width 14 height 19
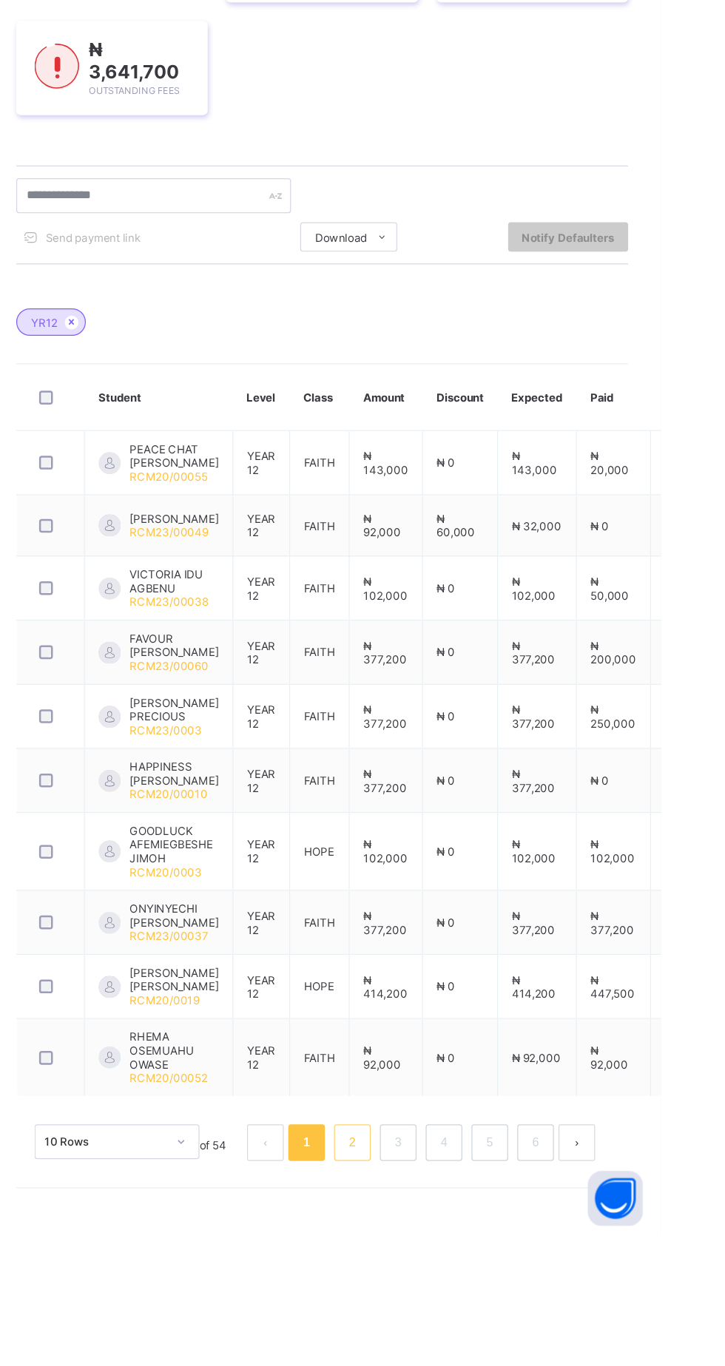
click at [475, 1301] on link "2" at bounding box center [475, 1291] width 14 height 19
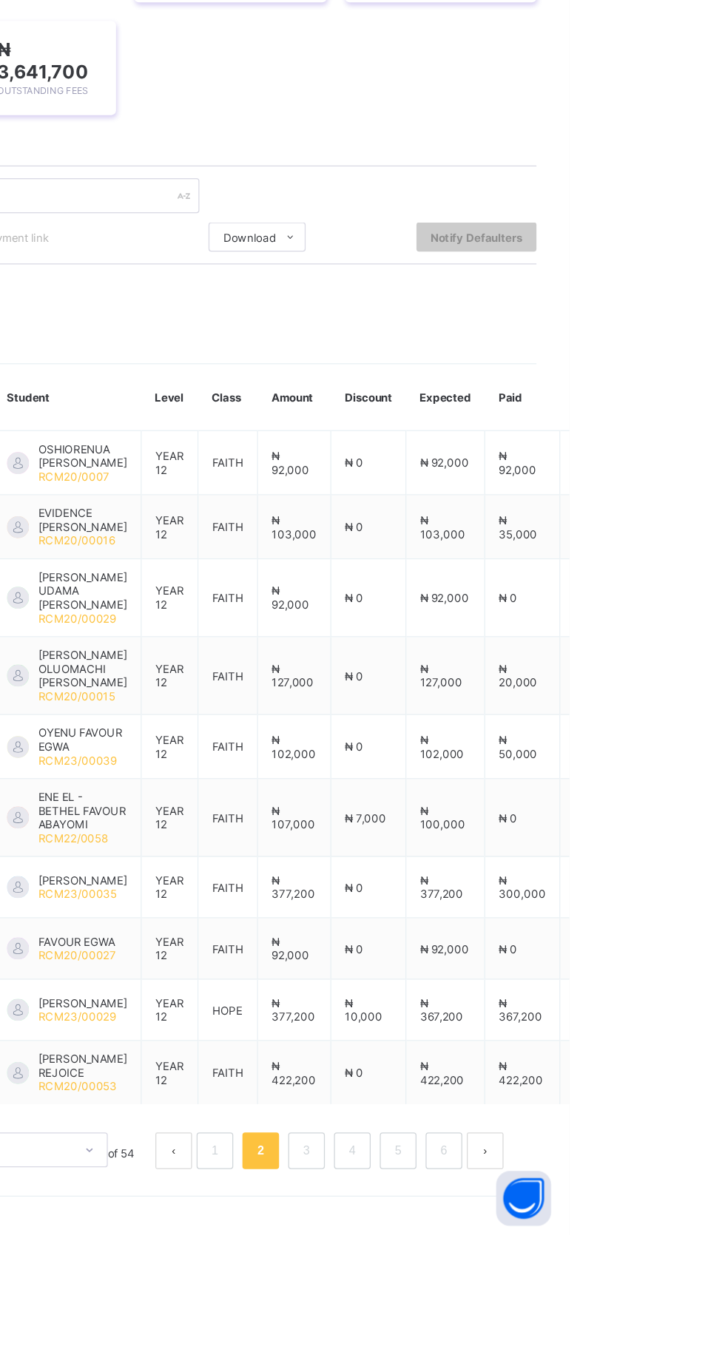
scroll to position [0, 0]
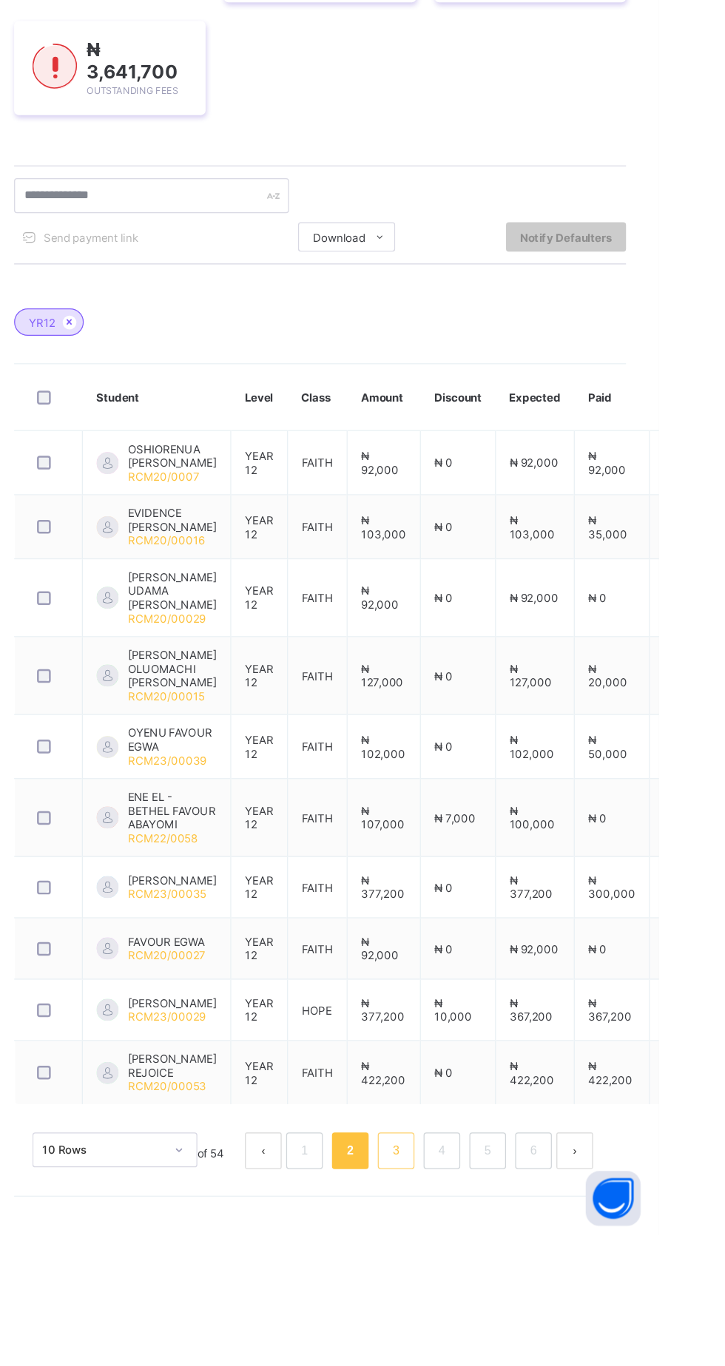
click at [512, 1308] on link "3" at bounding box center [512, 1297] width 14 height 19
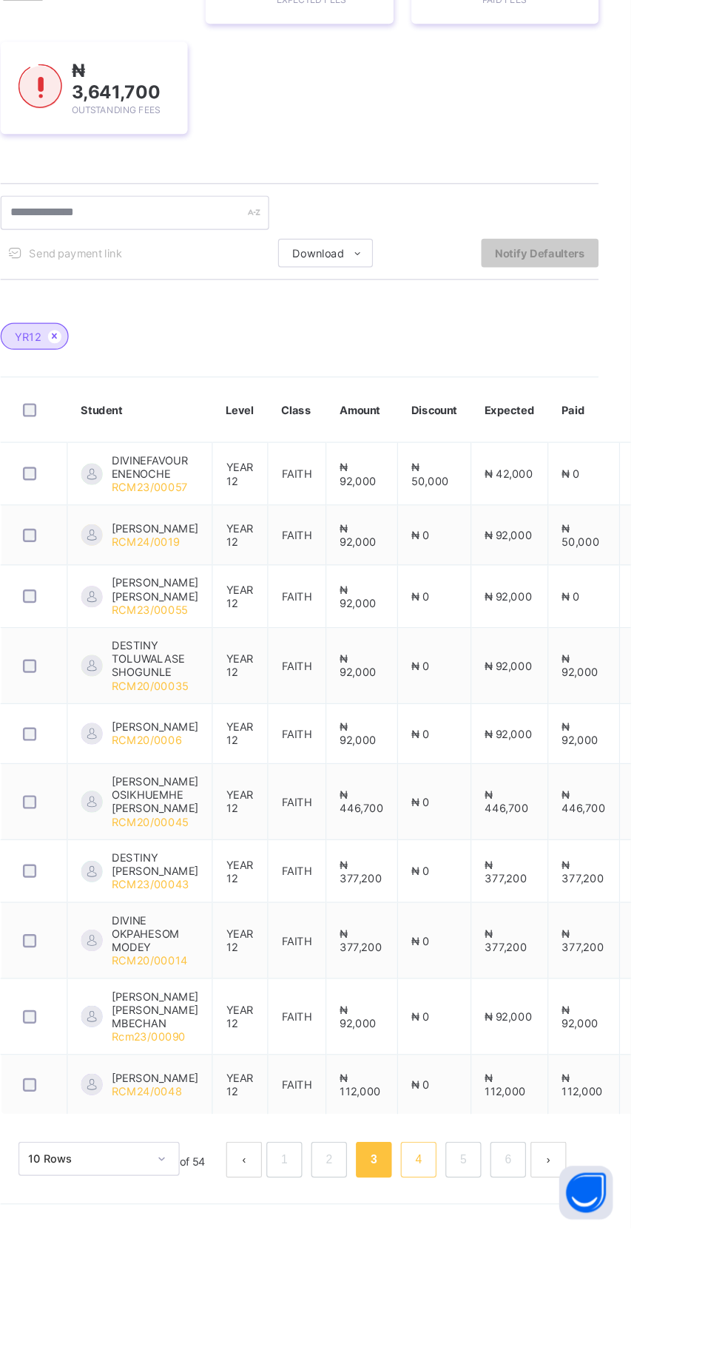
click at [547, 1319] on link "4" at bounding box center [549, 1309] width 14 height 19
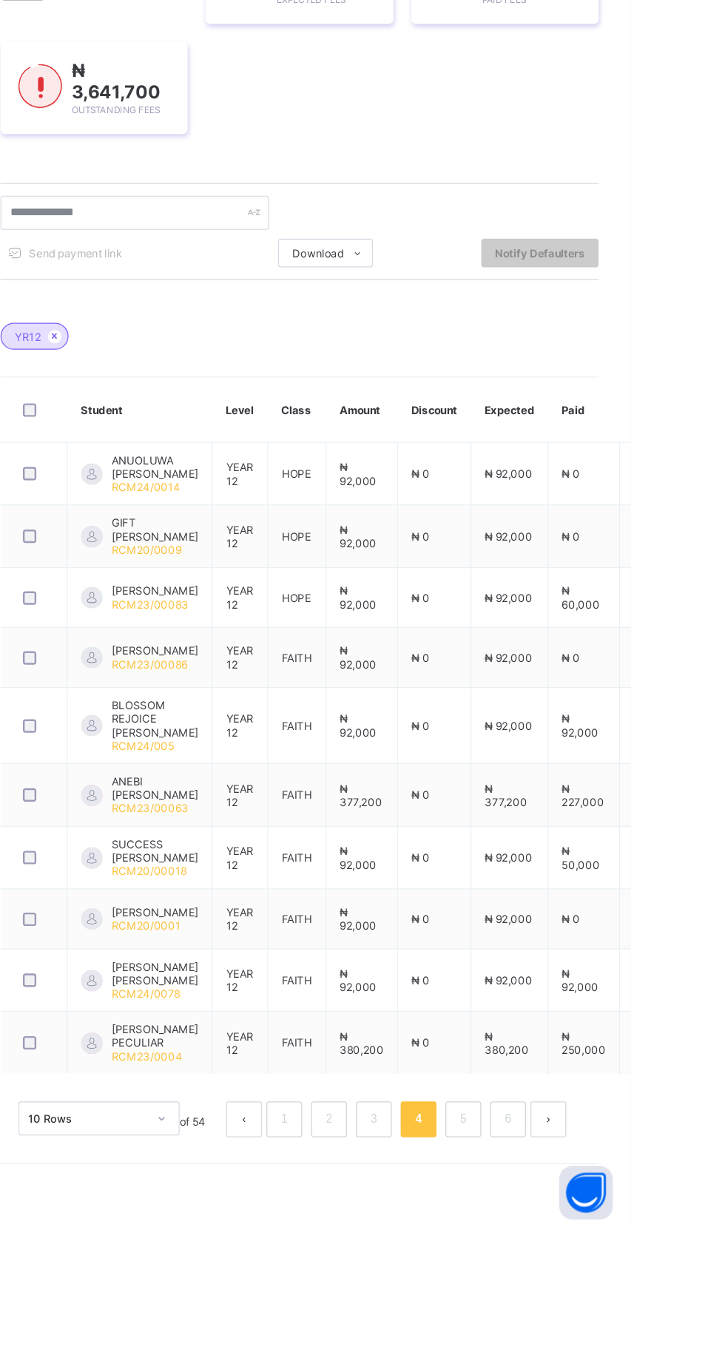
click at [724, 470] on html "Fees Grace Period 3 days remaining First Term / [DATE]-[DATE] LEPNAAN DATOEL [E…" at bounding box center [362, 683] width 725 height 1366
click at [590, 1286] on link "5" at bounding box center [586, 1275] width 14 height 19
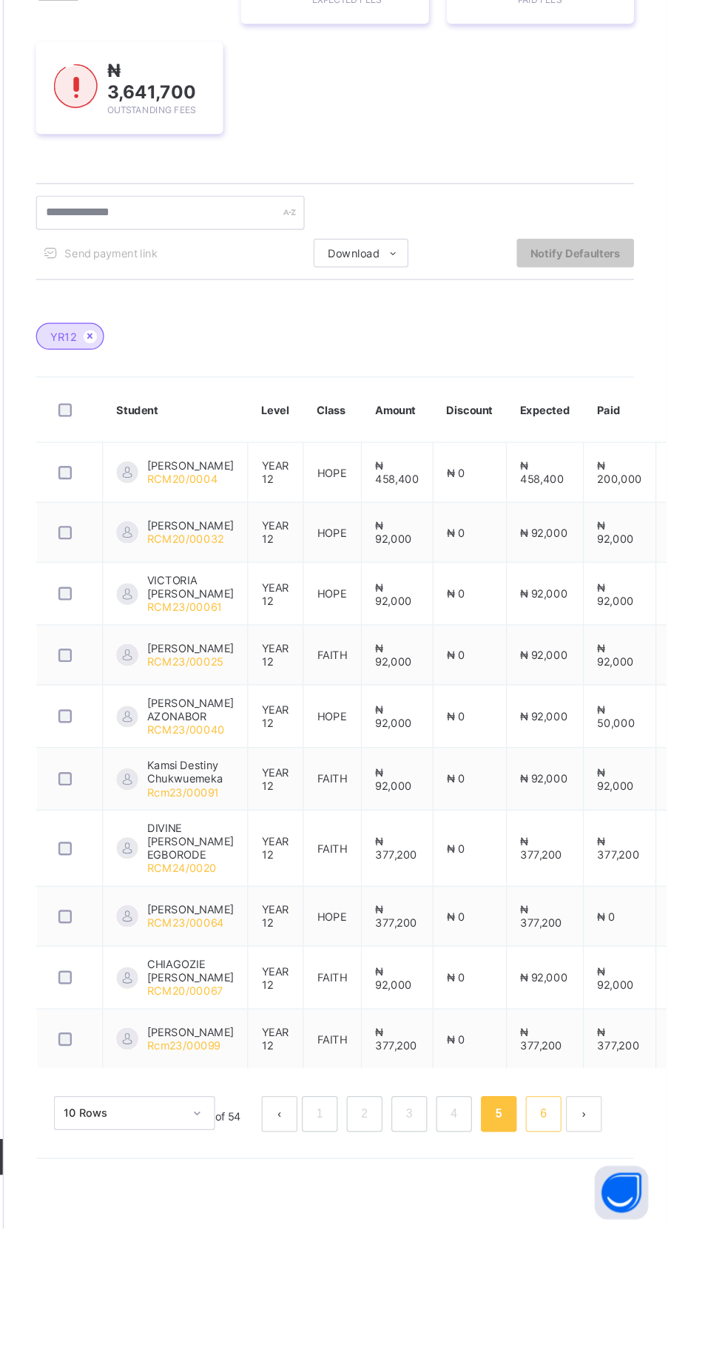
click at [622, 1281] on link "6" at bounding box center [623, 1271] width 14 height 19
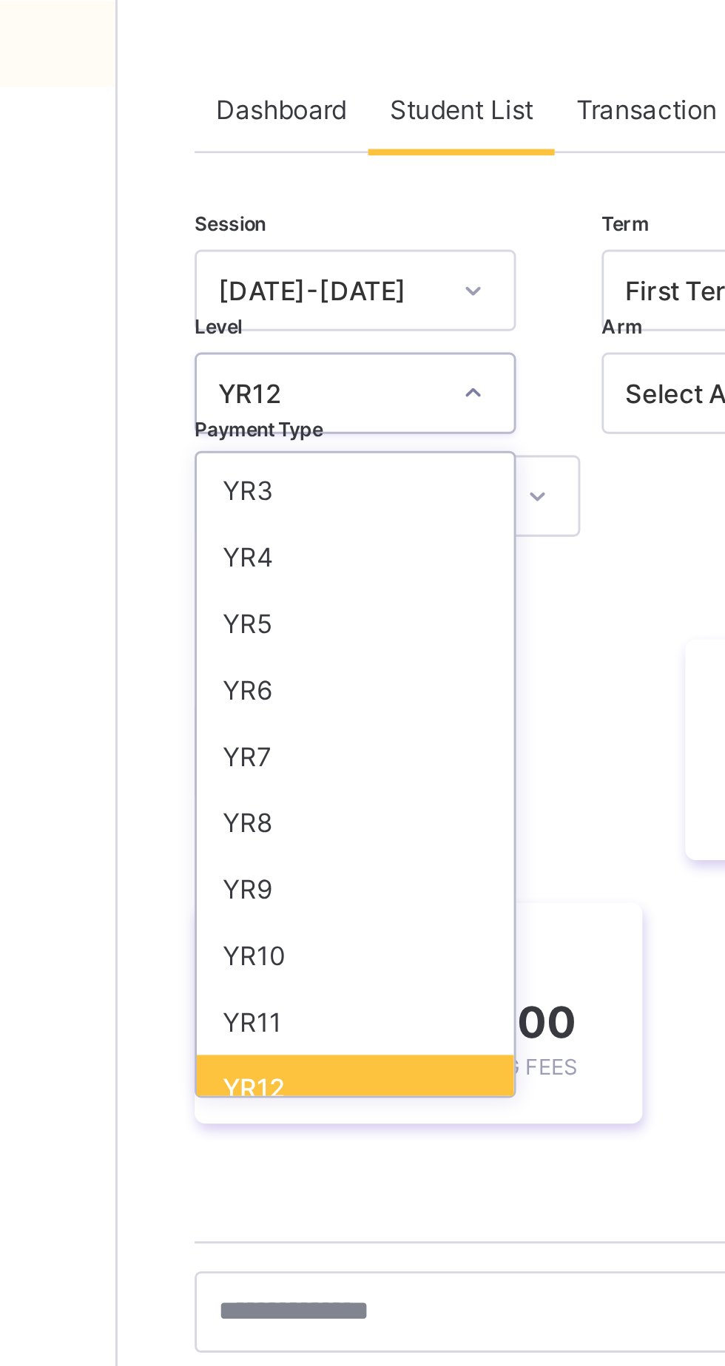
scroll to position [143, 0]
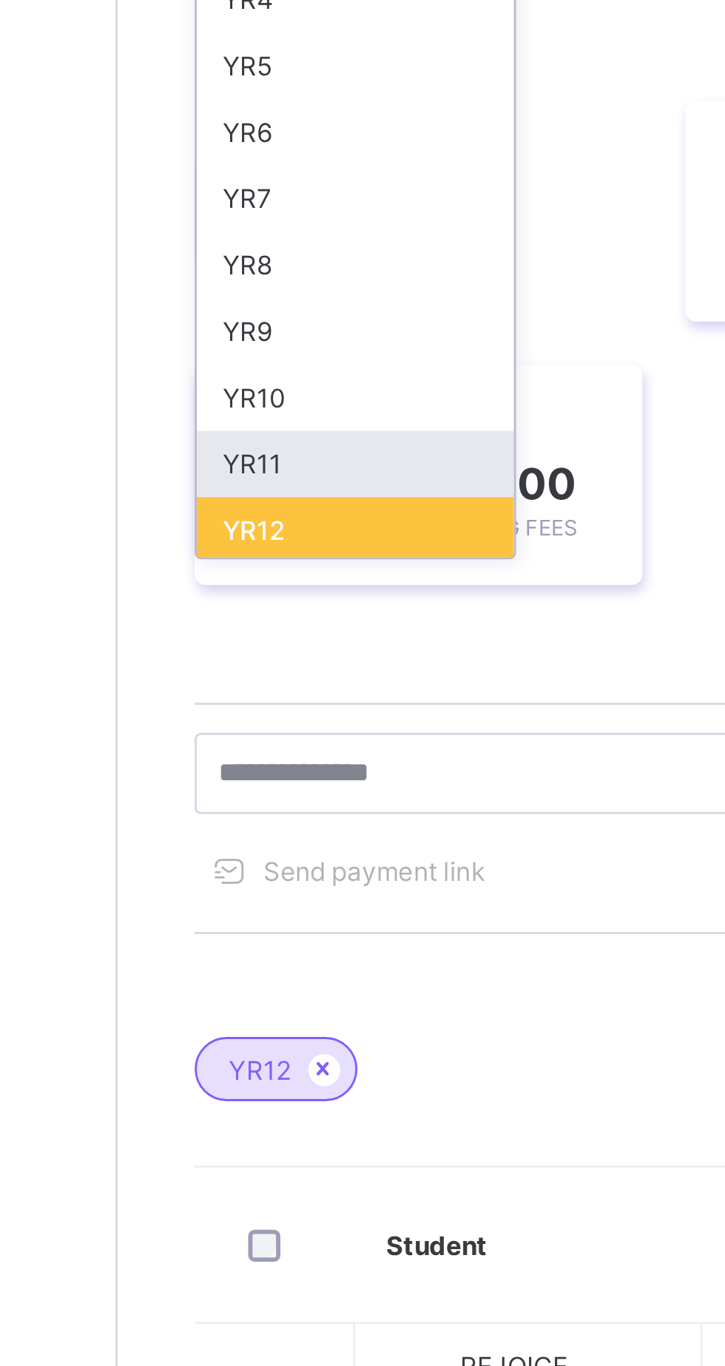
click at [253, 417] on div "YR11" at bounding box center [259, 419] width 109 height 23
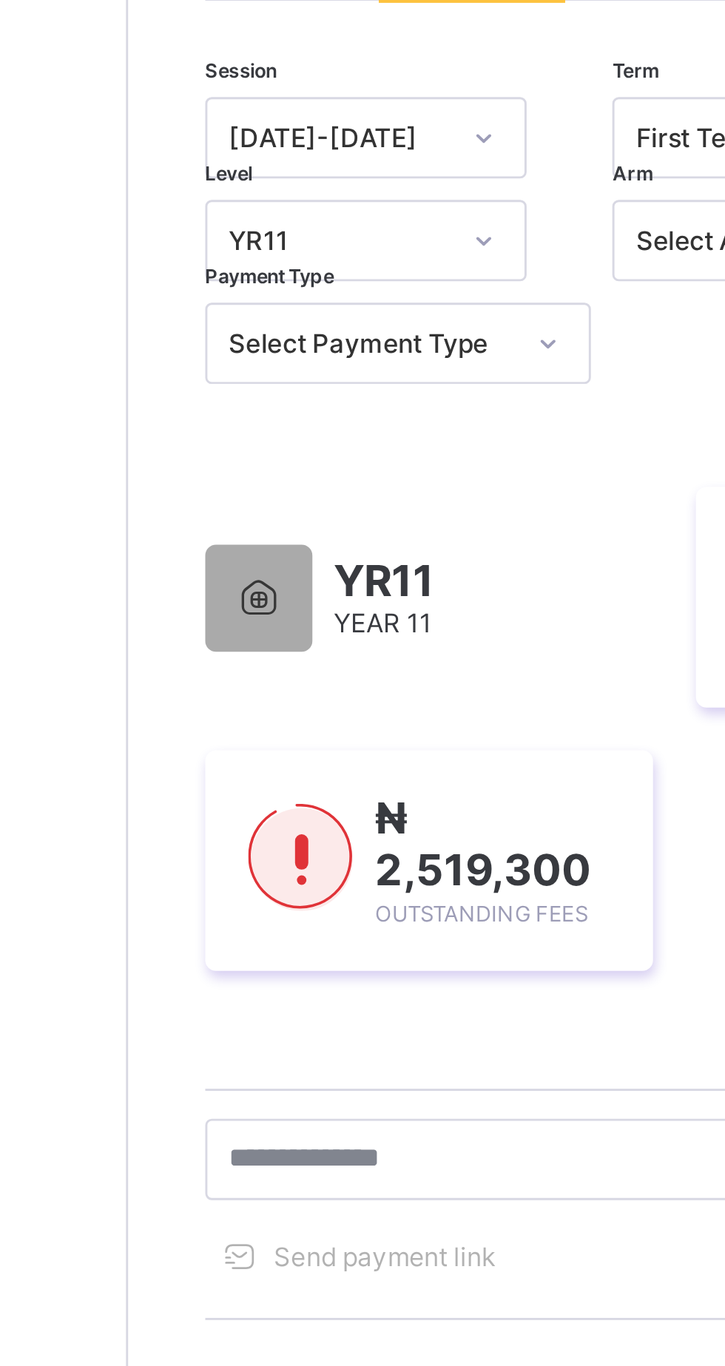
click at [362, 290] on div "YR11 YEAR 11 ₦ 7,130,200 Expected Fees ₦ 4,610,900 Paid Fees ₦ 2,519,300 Outsta…" at bounding box center [451, 378] width 494 height 212
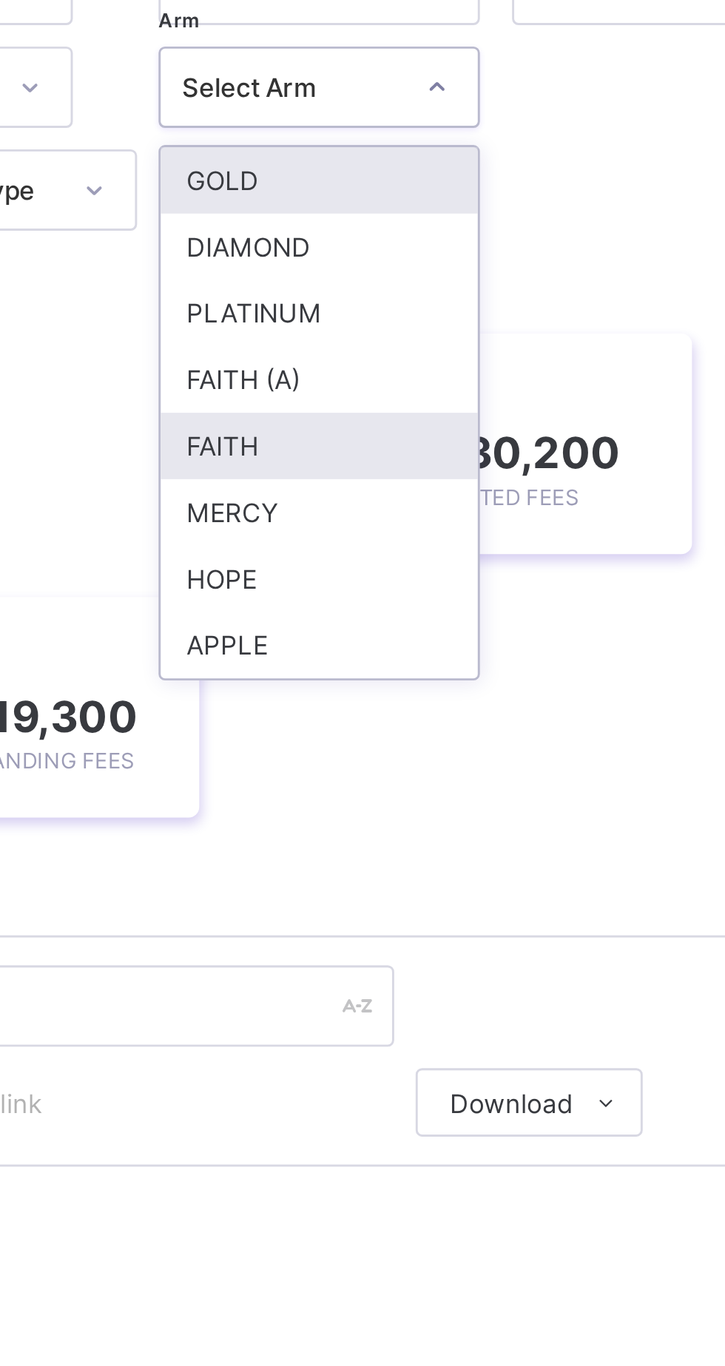
click at [408, 337] on div "FAITH" at bounding box center [399, 333] width 109 height 23
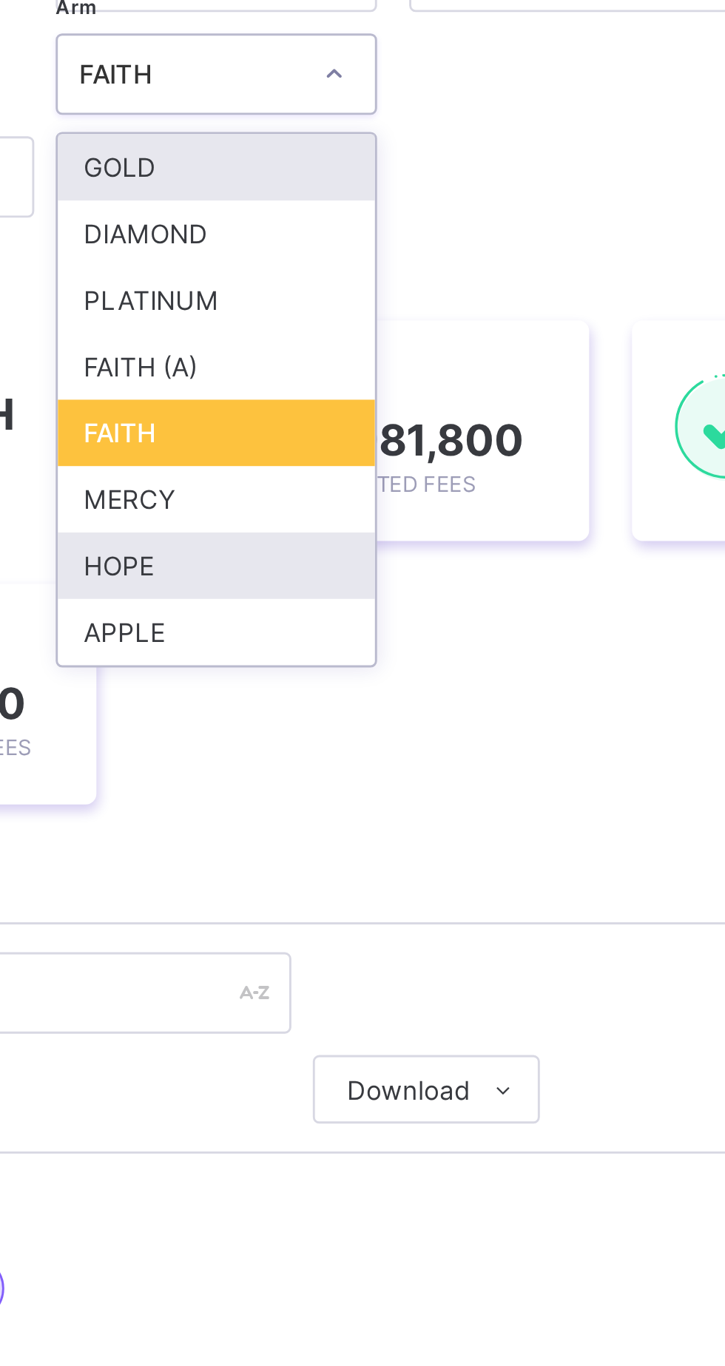
click at [411, 379] on div "HOPE" at bounding box center [399, 379] width 109 height 23
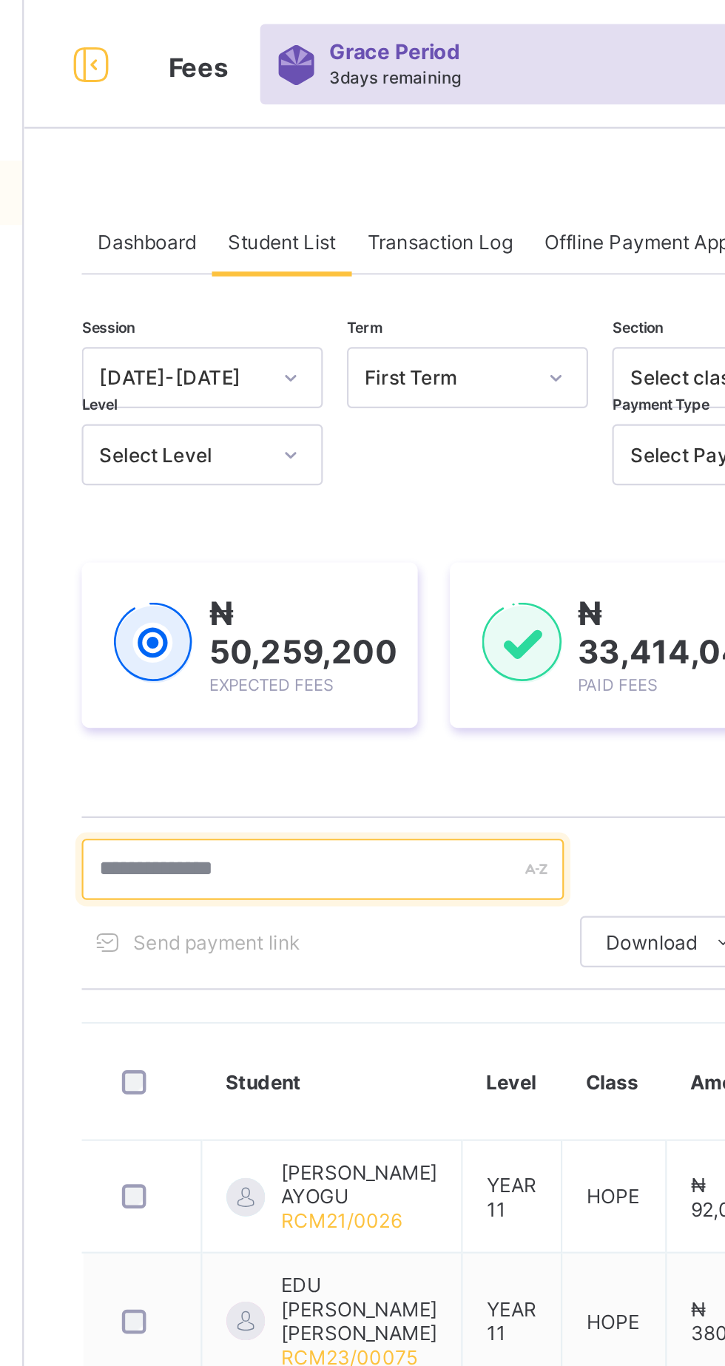
click at [342, 399] on input "text" at bounding box center [315, 400] width 222 height 28
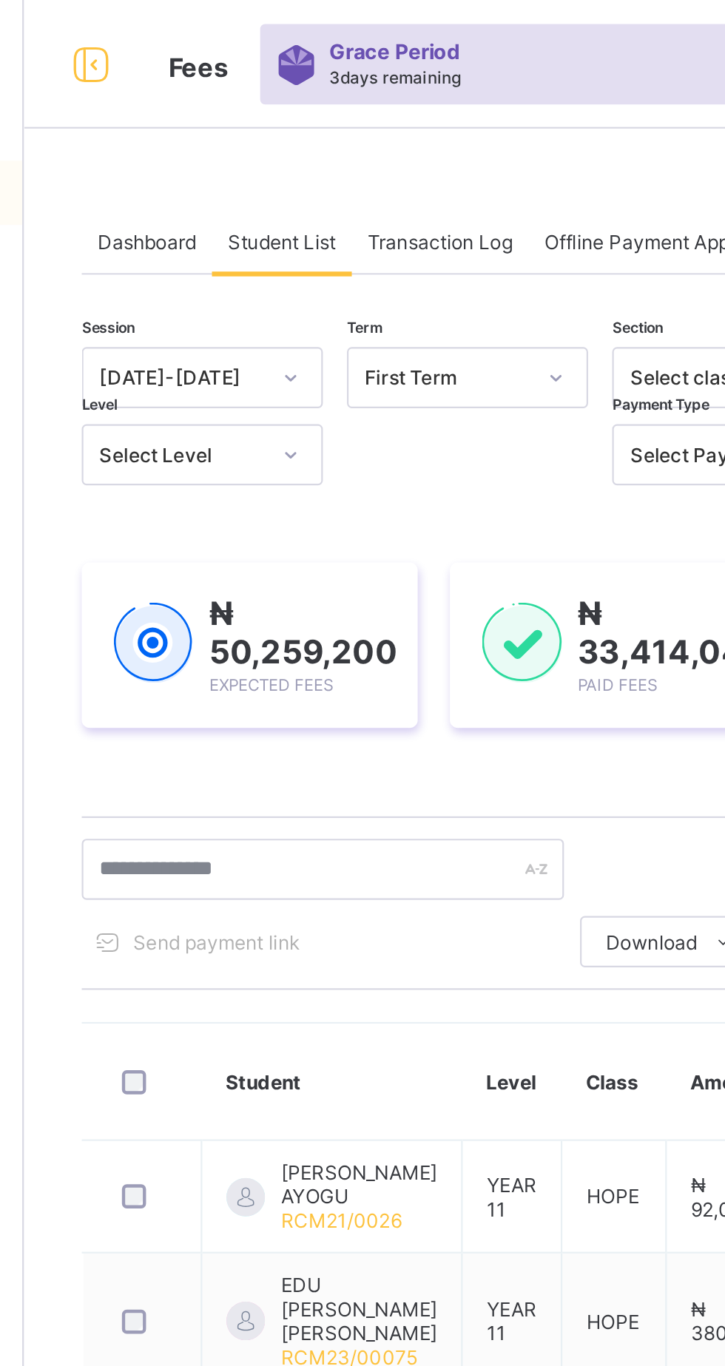
click at [294, 205] on div at bounding box center [300, 209] width 25 height 24
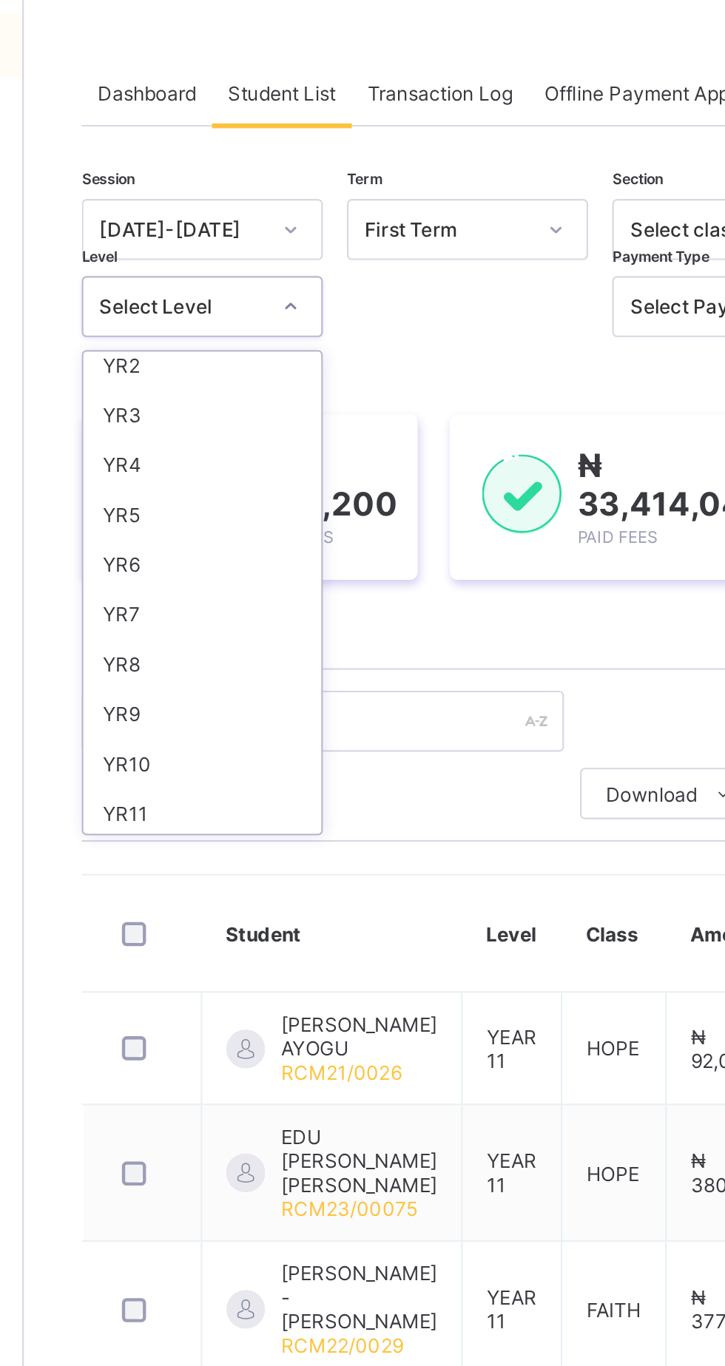
scroll to position [143, 0]
click at [247, 308] on div "YR6" at bounding box center [259, 305] width 109 height 23
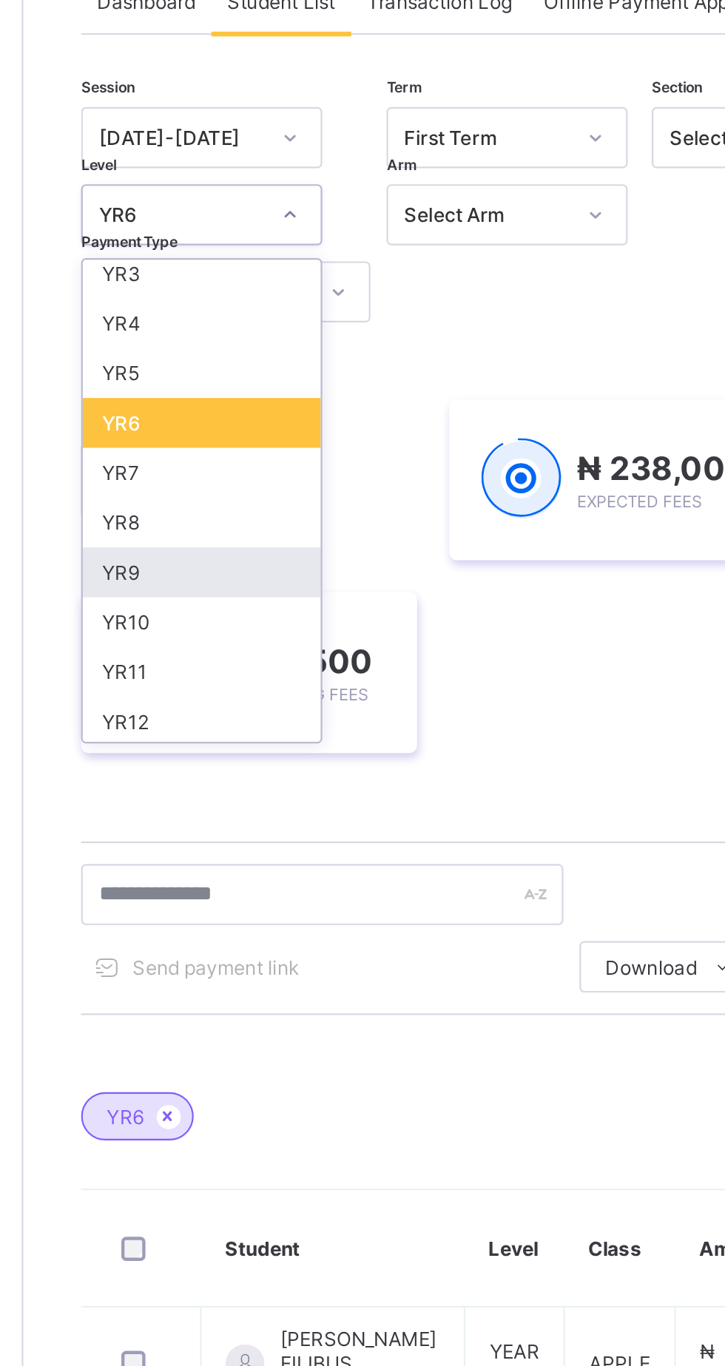
click at [246, 376] on div "YR9" at bounding box center [259, 373] width 109 height 23
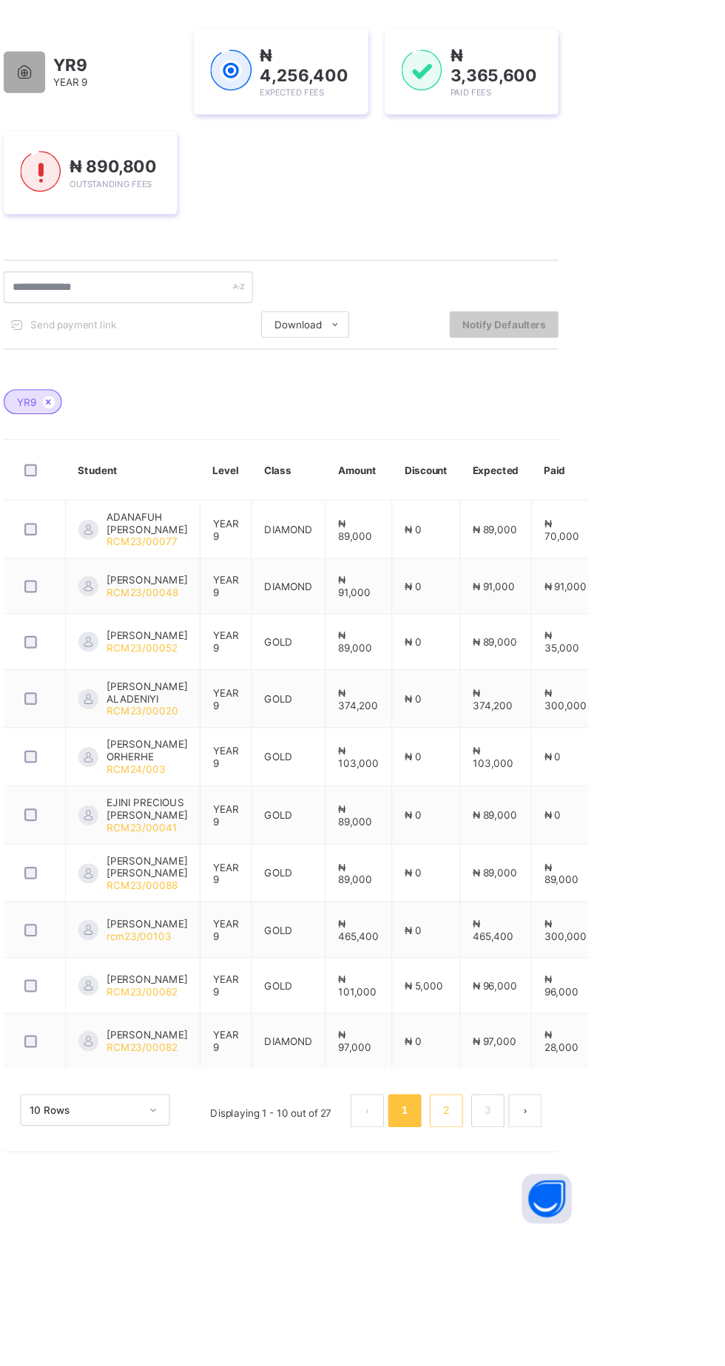
click at [593, 1266] on link "2" at bounding box center [598, 1258] width 14 height 19
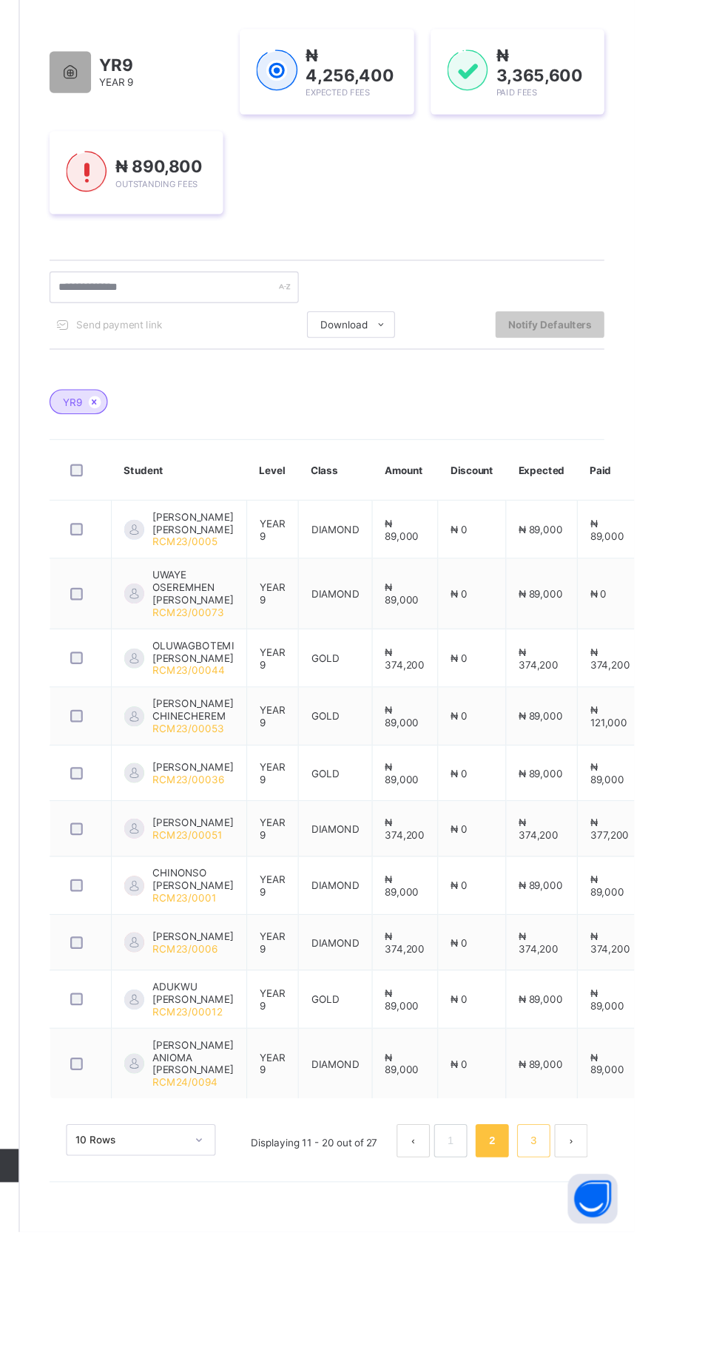
click at [632, 1294] on link "3" at bounding box center [635, 1284] width 14 height 19
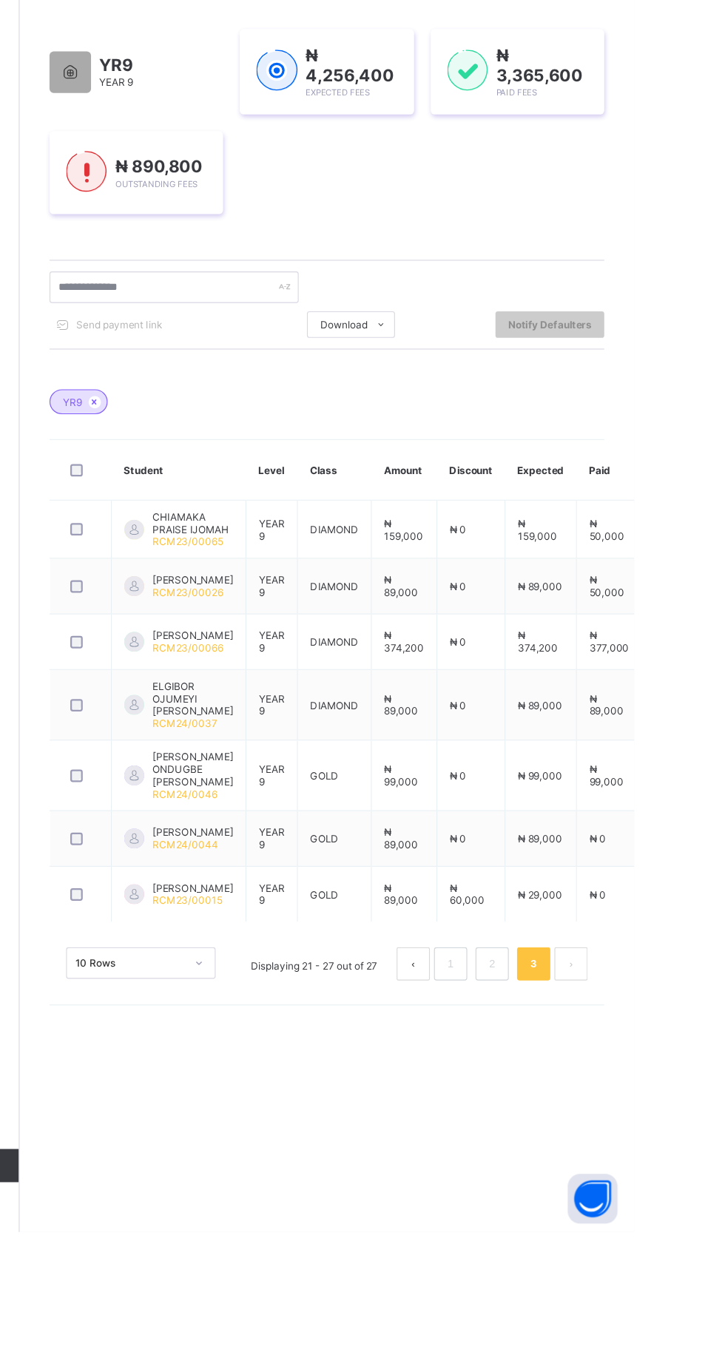
click at [724, 1161] on html "Fees Grace Period 3 days remaining First Term / [DATE]-[DATE] LEPNAAN DATOEL [E…" at bounding box center [362, 683] width 725 height 1366
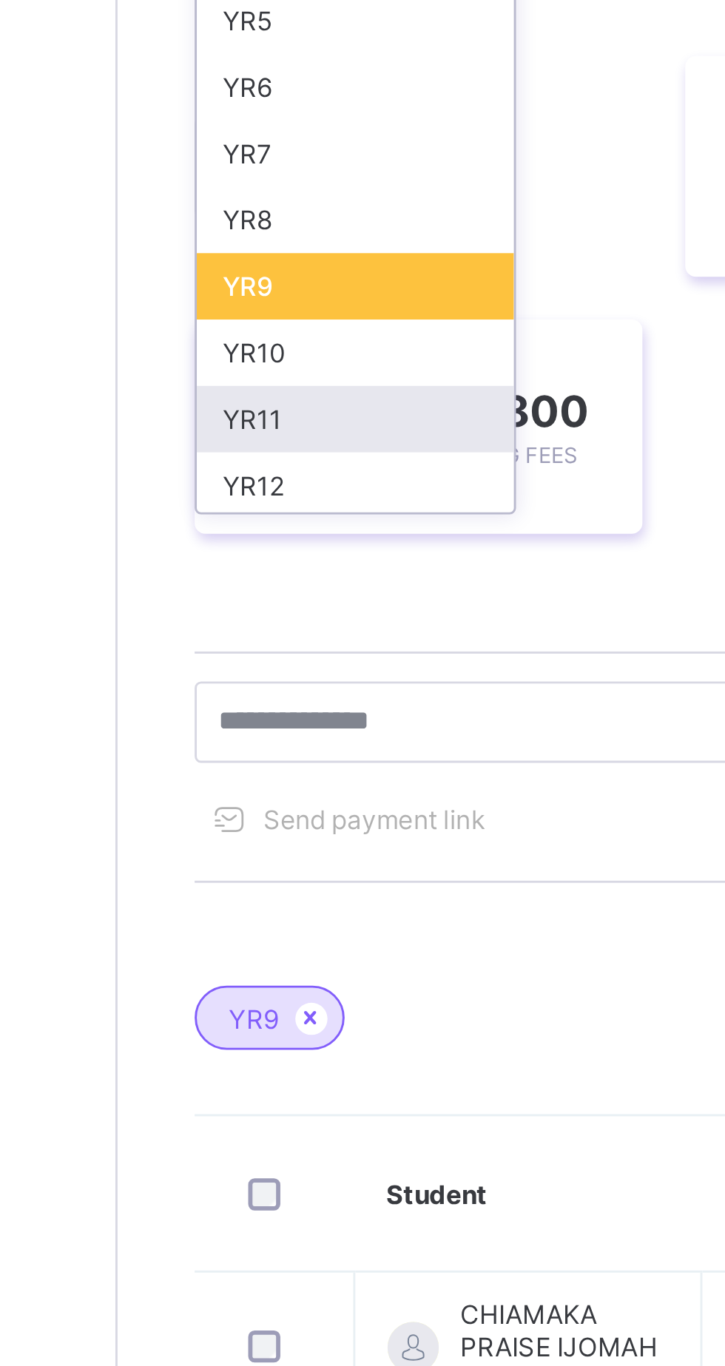
click at [254, 421] on div "YR11" at bounding box center [259, 419] width 109 height 23
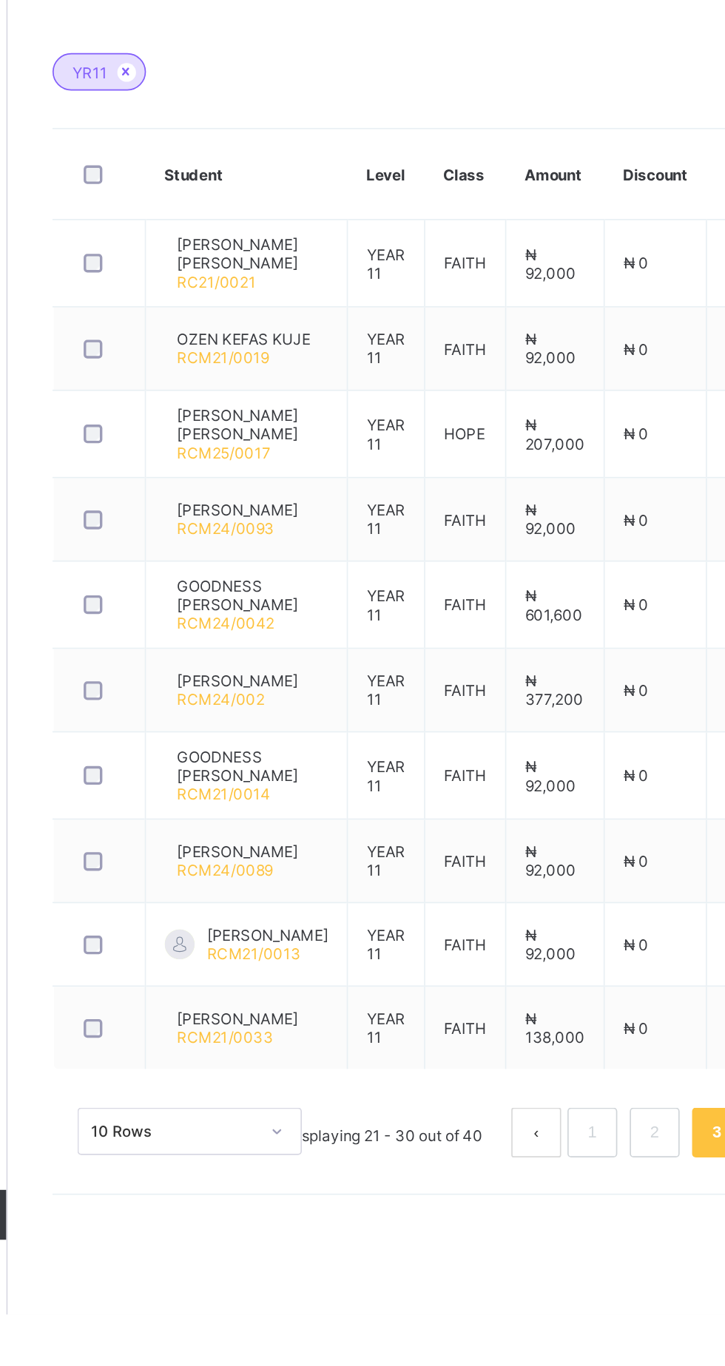
click at [487, 1273] on button "prev page" at bounding box center [491, 1258] width 30 height 30
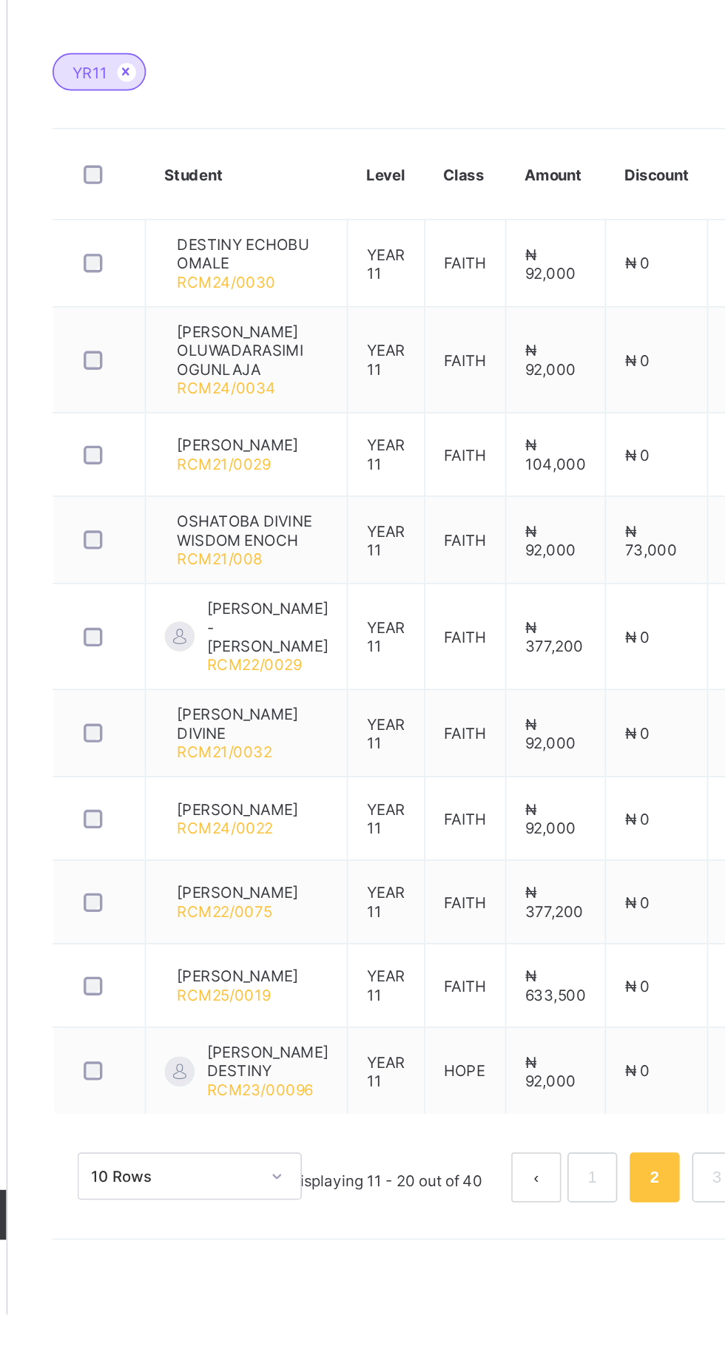
click at [490, 1300] on button "prev page" at bounding box center [491, 1285] width 30 height 30
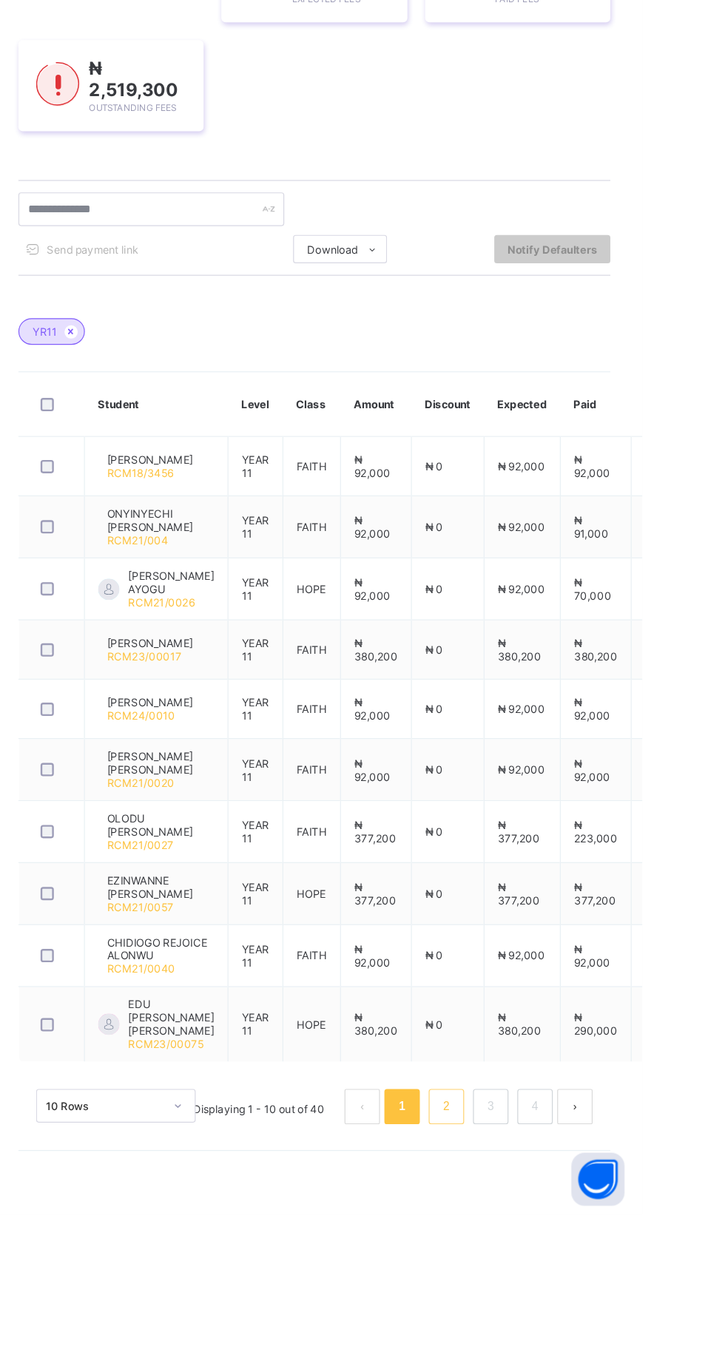
click at [559, 1286] on link "2" at bounding box center [561, 1275] width 14 height 19
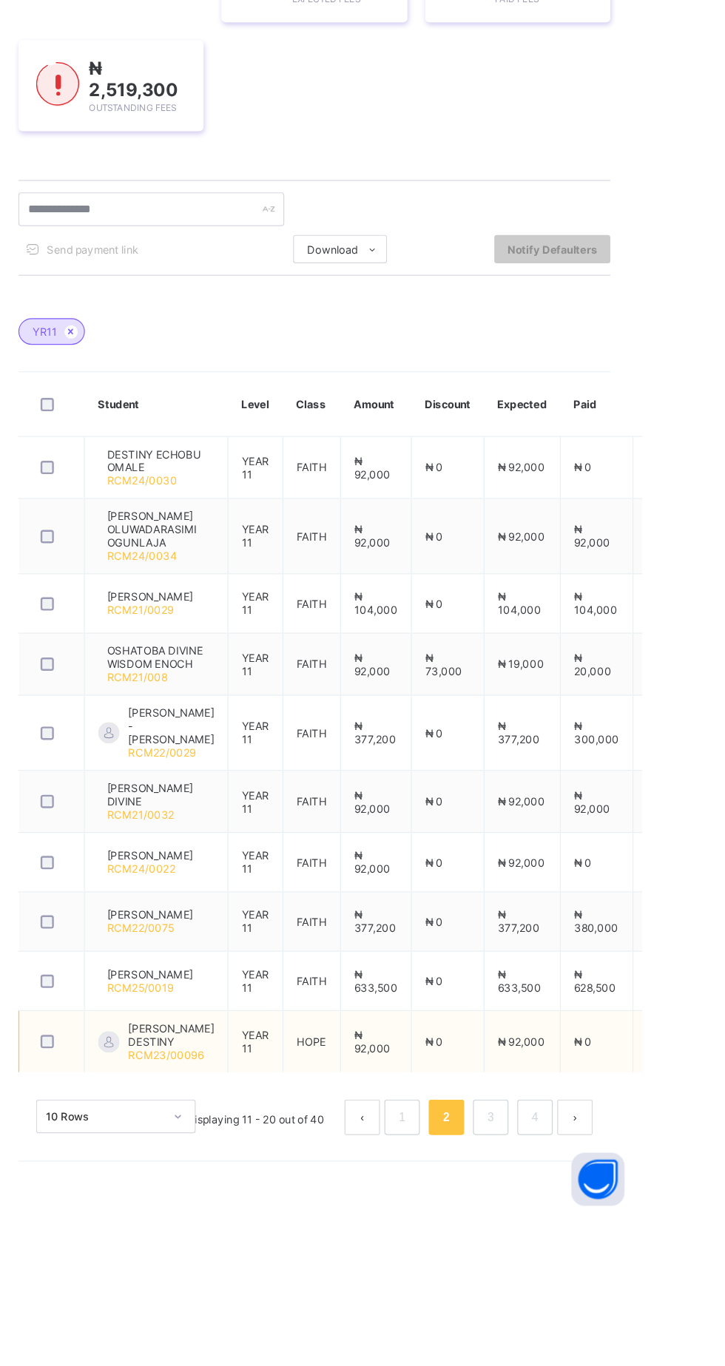
click at [598, 1294] on link "3" at bounding box center [598, 1284] width 14 height 19
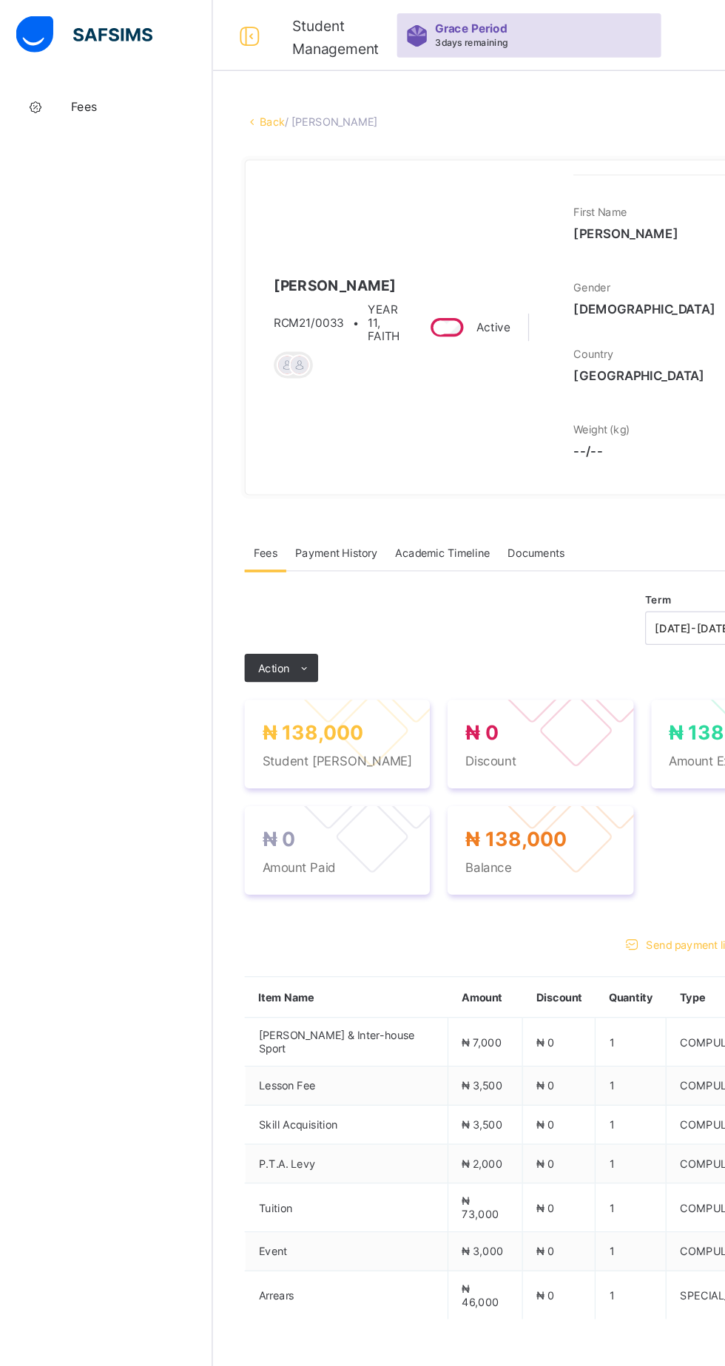
click at [238, 102] on link "Back" at bounding box center [227, 101] width 21 height 11
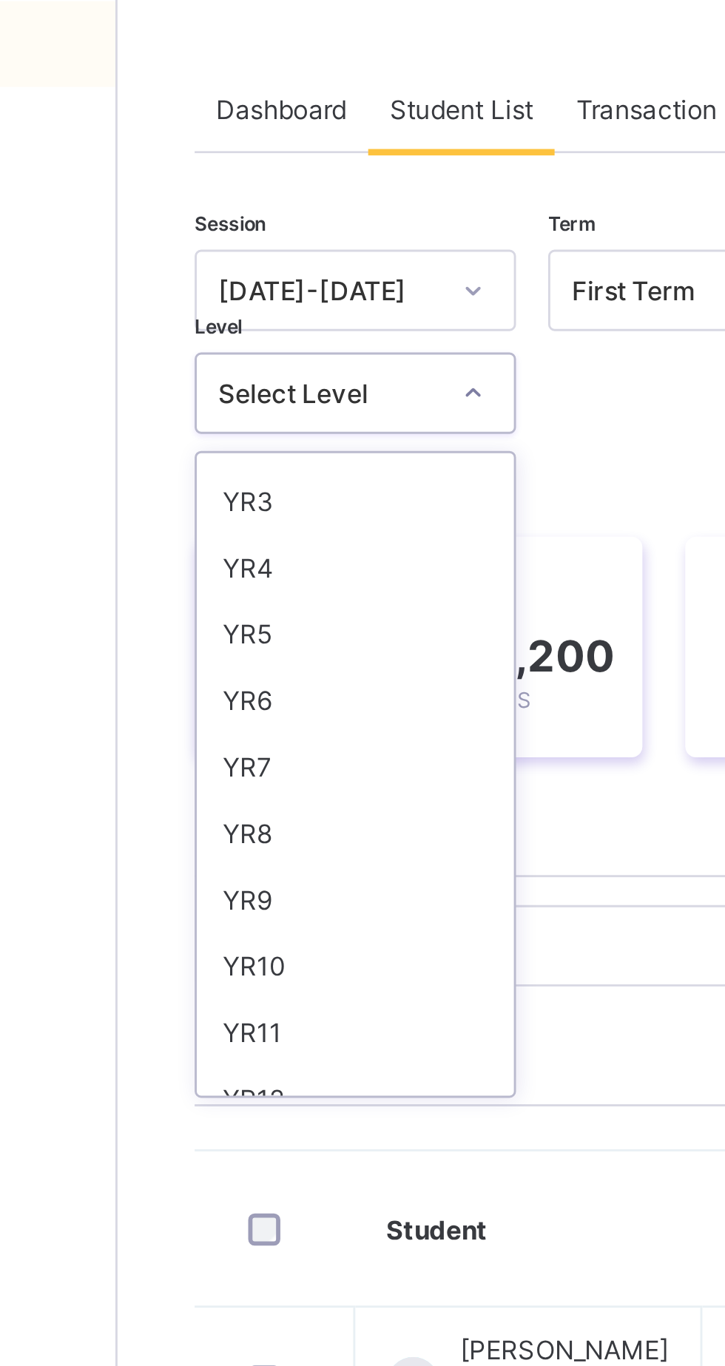
scroll to position [143, 0]
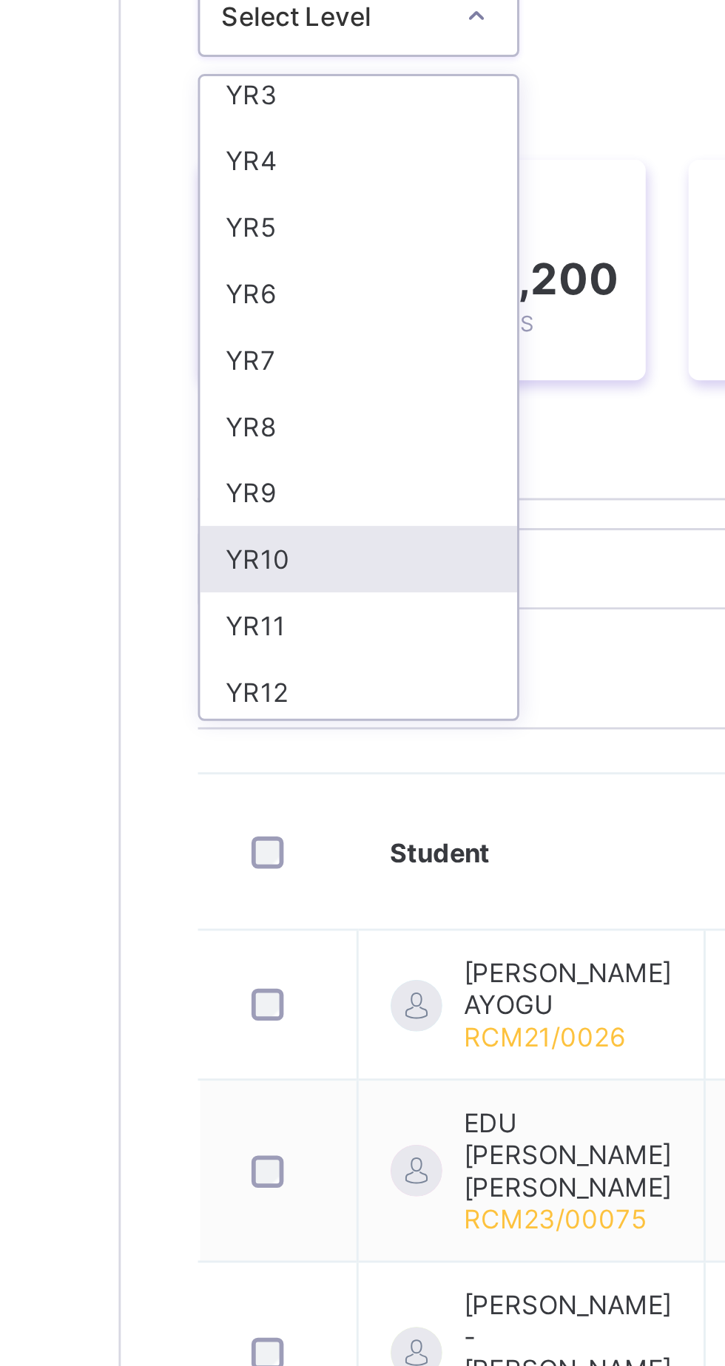
click at [255, 391] on div "YR10" at bounding box center [259, 396] width 109 height 23
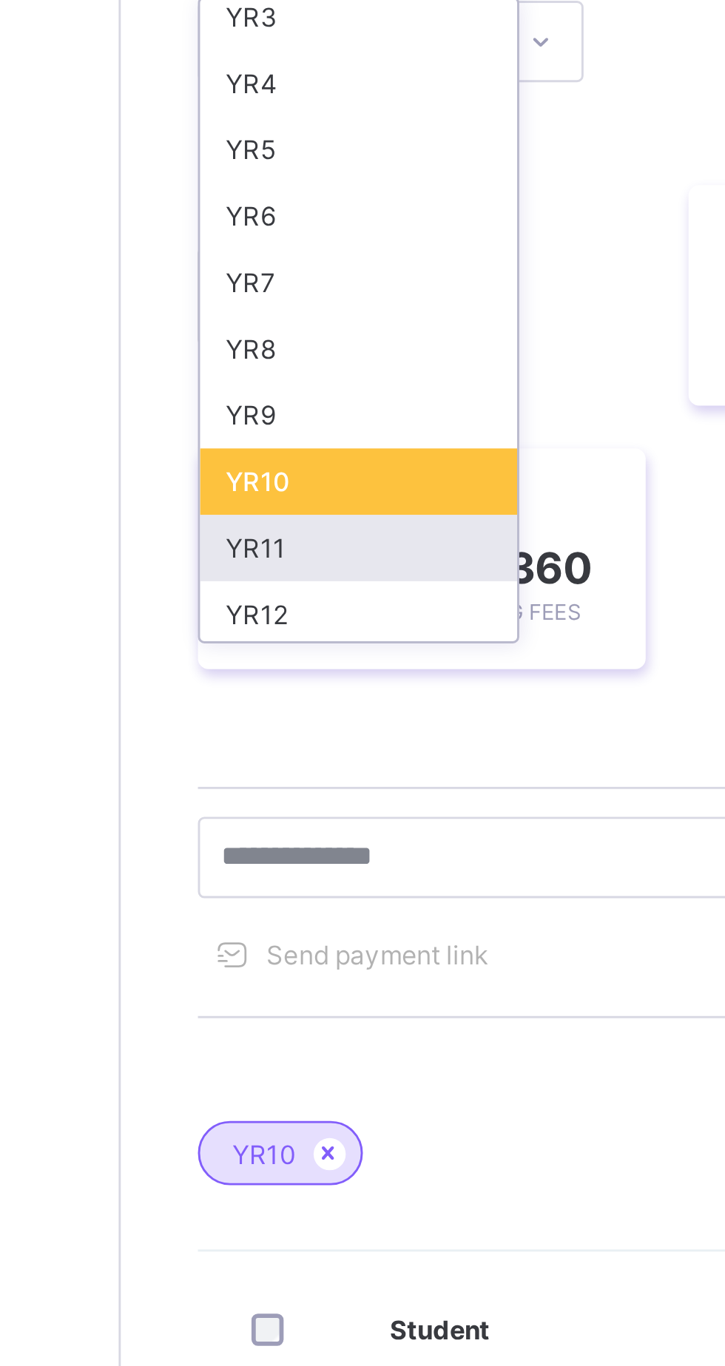
click at [257, 420] on div "YR11" at bounding box center [259, 419] width 109 height 23
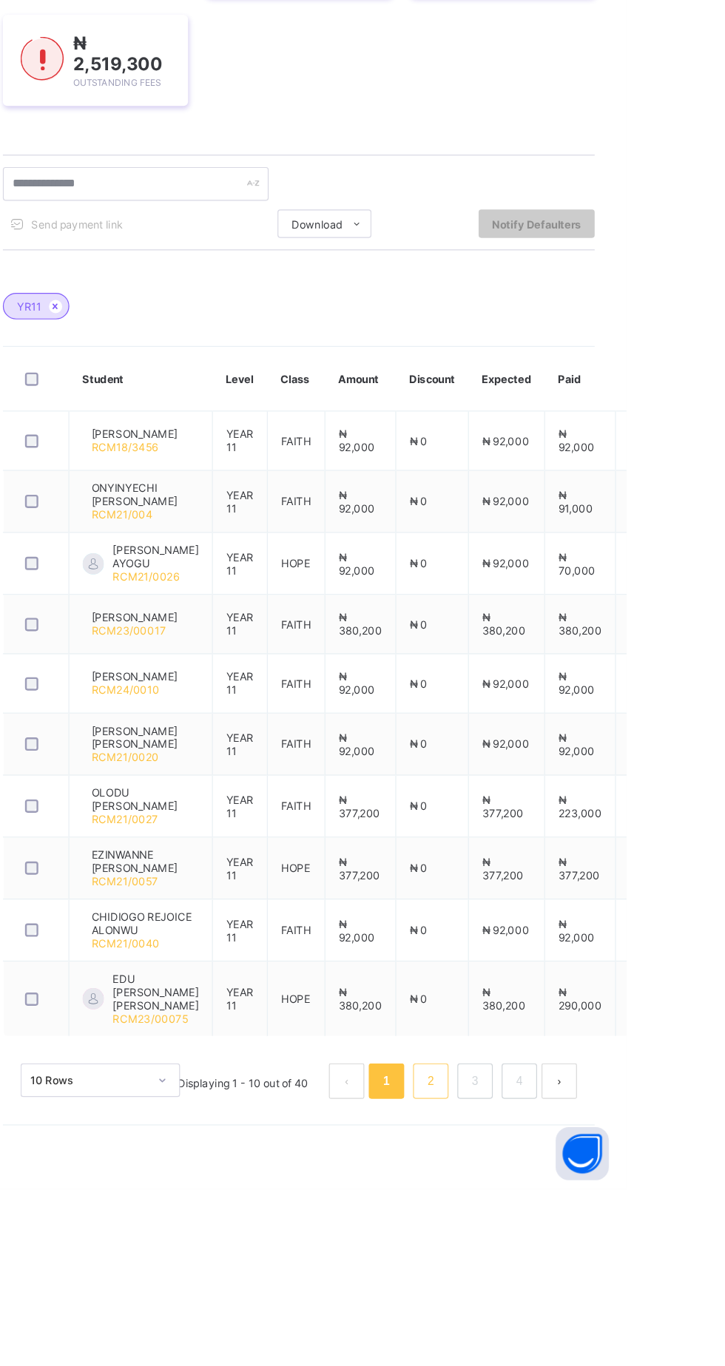
click at [561, 1286] on link "2" at bounding box center [561, 1275] width 14 height 19
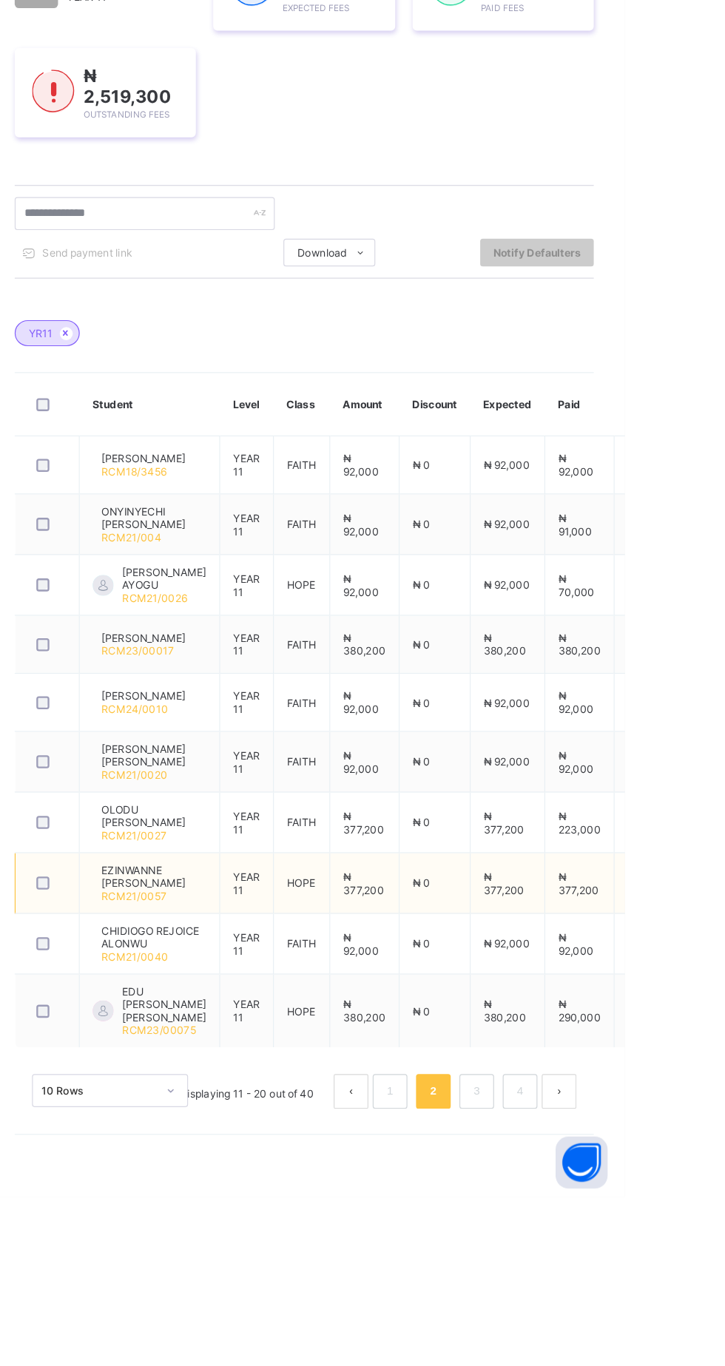
click at [603, 1286] on link "3" at bounding box center [598, 1275] width 14 height 19
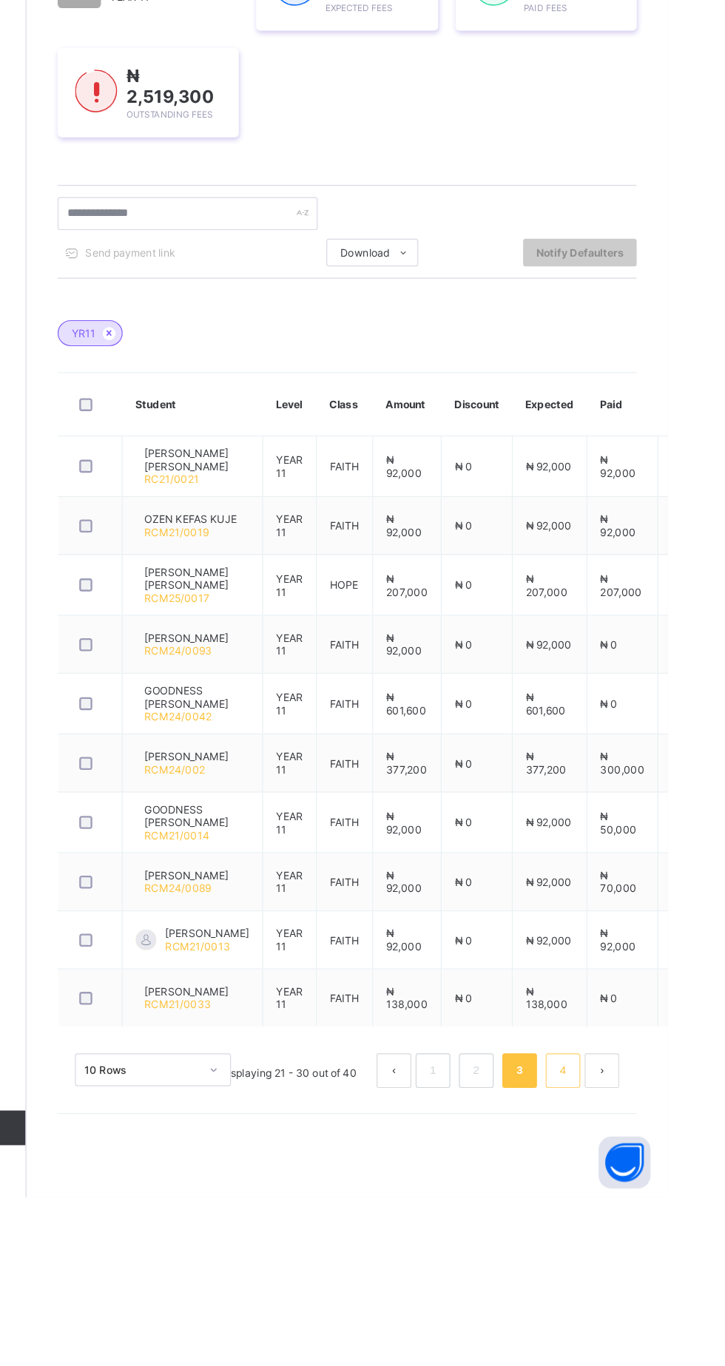
click at [629, 1268] on link "4" at bounding box center [635, 1258] width 14 height 19
